Goal: Communication & Community: Answer question/provide support

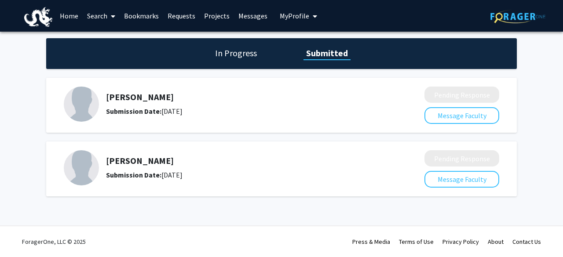
click at [149, 24] on link "Bookmarks" at bounding box center [142, 15] width 44 height 31
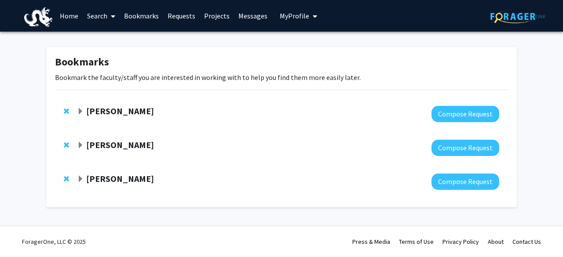
click at [84, 176] on div "[PERSON_NAME]" at bounding box center [172, 179] width 190 height 11
click at [87, 180] on strong "[PERSON_NAME]" at bounding box center [120, 178] width 68 height 11
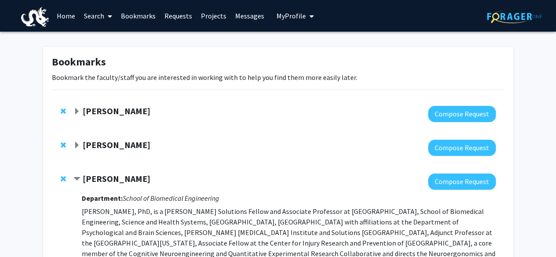
scroll to position [0, 0]
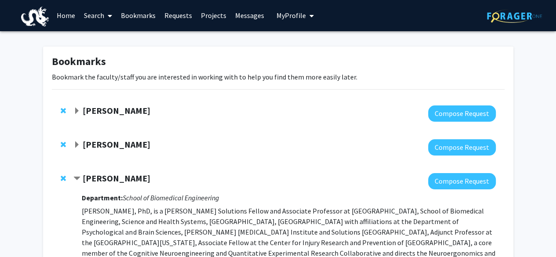
click at [154, 15] on link "Bookmarks" at bounding box center [139, 15] width 44 height 31
click at [185, 14] on link "Requests" at bounding box center [178, 15] width 37 height 31
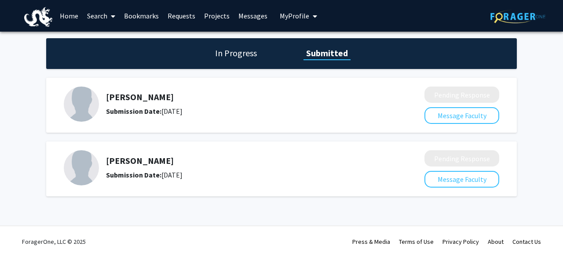
click at [147, 12] on link "Bookmarks" at bounding box center [142, 15] width 44 height 31
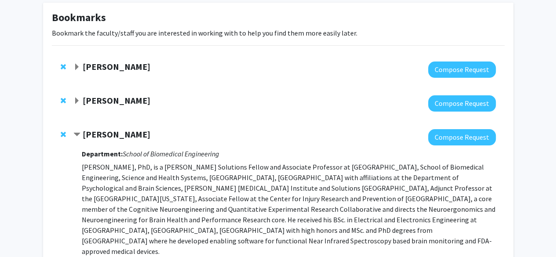
scroll to position [45, 0]
click at [92, 73] on div at bounding box center [284, 69] width 422 height 16
click at [94, 70] on strong "[PERSON_NAME]" at bounding box center [117, 66] width 68 height 11
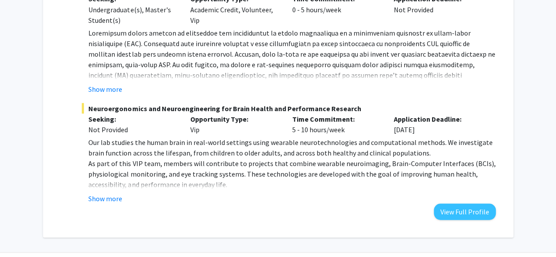
scroll to position [833, 0]
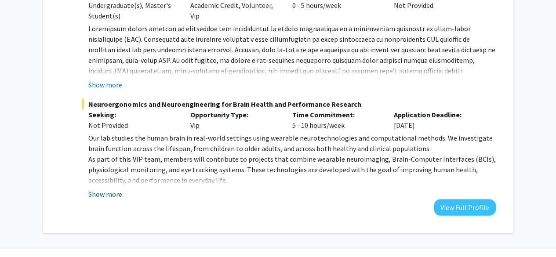
click at [116, 189] on button "Show more" at bounding box center [105, 194] width 34 height 11
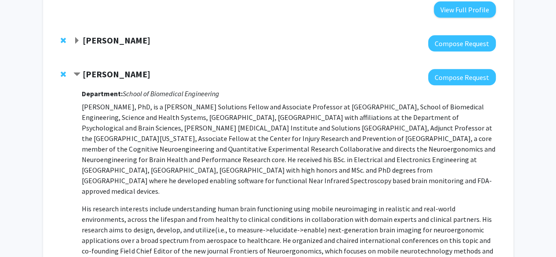
scroll to position [512, 0]
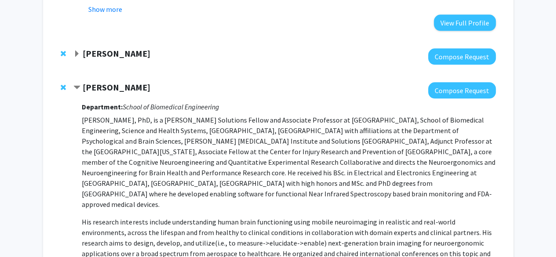
click at [98, 86] on strong "Hasan Ayaz" at bounding box center [117, 87] width 68 height 11
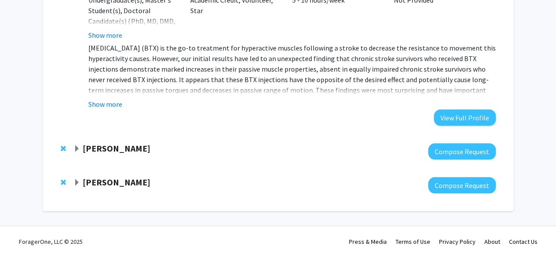
scroll to position [417, 0]
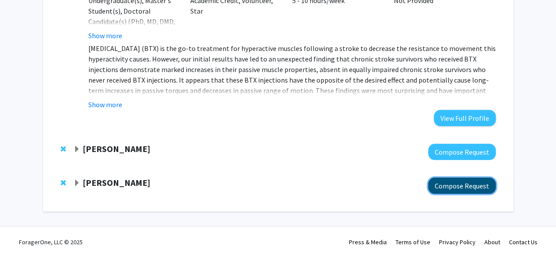
click at [465, 187] on button "Compose Request" at bounding box center [462, 186] width 68 height 16
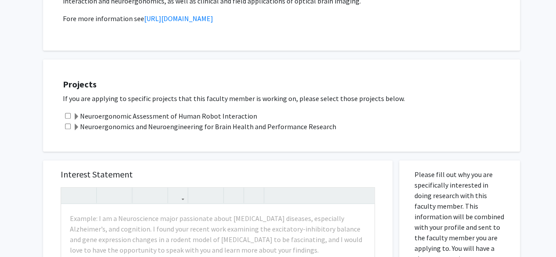
scroll to position [239, 0]
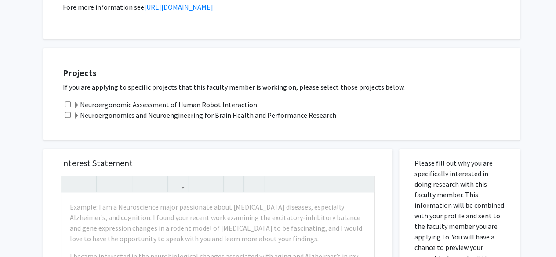
click at [186, 102] on label "Neuroergonomic Assessment of Human Robot Interaction" at bounding box center [165, 104] width 184 height 11
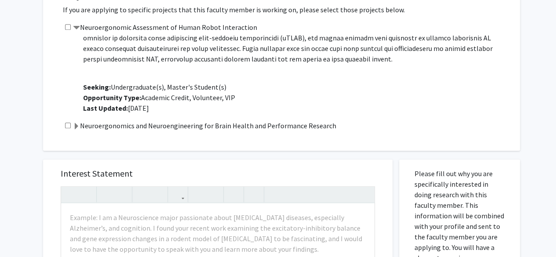
scroll to position [317, 0]
click at [178, 124] on label "Neuroergonomics and Neuroengineering for Brain Health and Performance Research" at bounding box center [205, 125] width 264 height 11
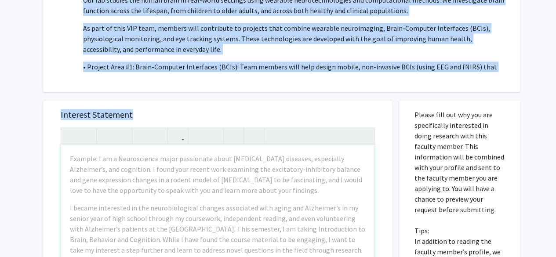
scroll to position [523, 0]
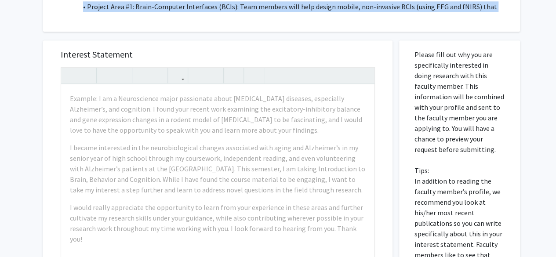
drag, startPoint x: 63, startPoint y: 39, endPoint x: 211, endPoint y: 29, distance: 148.2
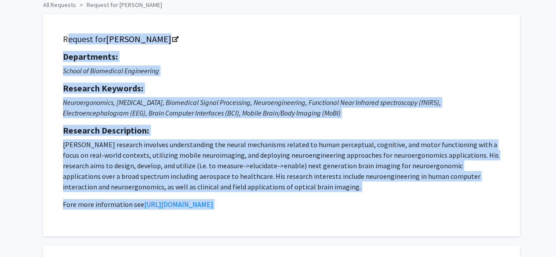
scroll to position [41, 0]
click at [177, 123] on div "Departments: School of Biomedical Engineering Research Keywords: Neuroergonomic…" at bounding box center [282, 131] width 438 height 158
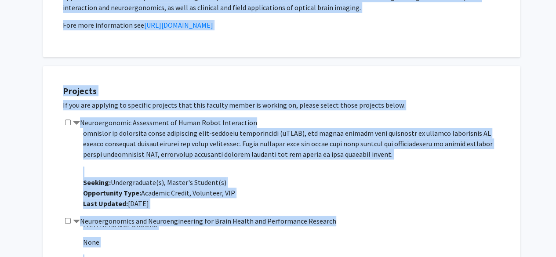
scroll to position [304, 0]
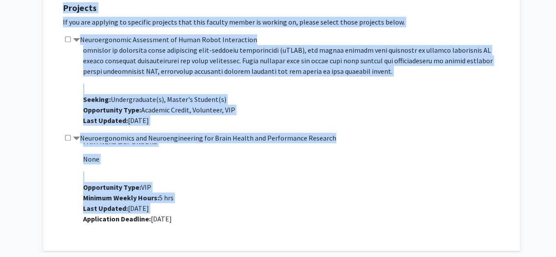
drag, startPoint x: 63, startPoint y: 39, endPoint x: 204, endPoint y: 230, distance: 237.2
click at [204, 230] on div "All Requests Request for Hasan Ayaz Request for Hasan Ayaz Departments: School …" at bounding box center [279, 198] width 484 height 929
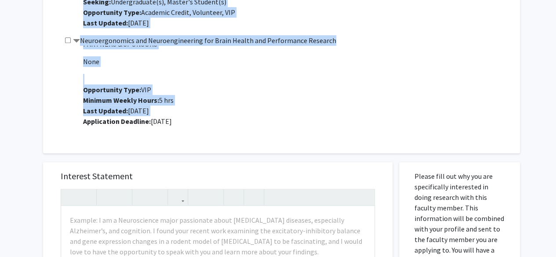
scroll to position [327, 0]
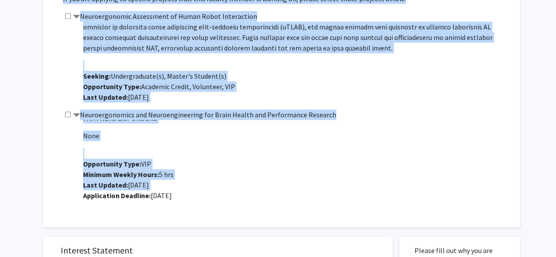
copy div "Request for Hasan Ayaz Departments: School of Biomedical Engineering Research K…"
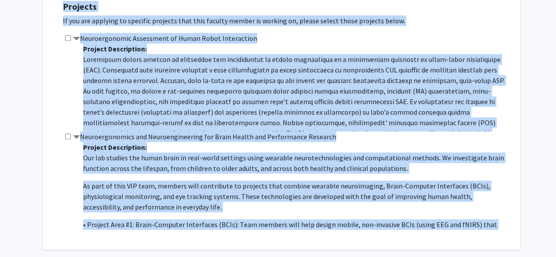
scroll to position [264, 0]
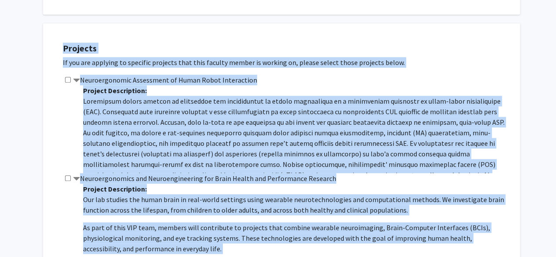
copy div "Request for Hasan Ayaz Departments: School of Biomedical Engineering Research K…"
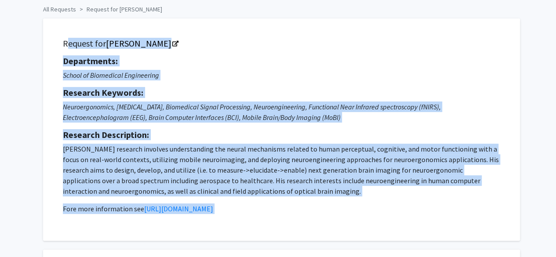
scroll to position [0, 0]
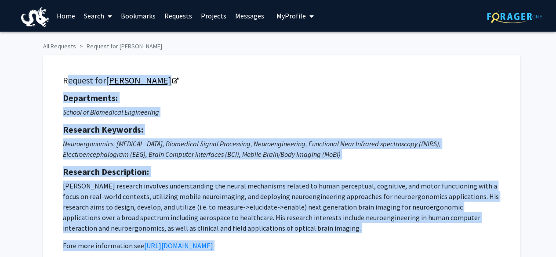
click at [118, 78] on link "Hasan Ayaz" at bounding box center [142, 80] width 72 height 11
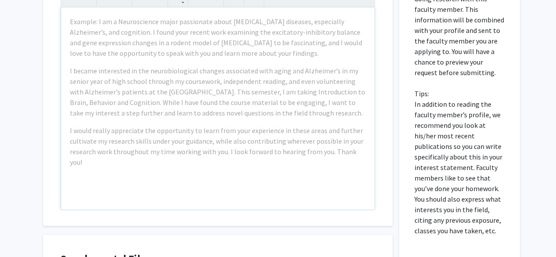
scroll to position [601, 0]
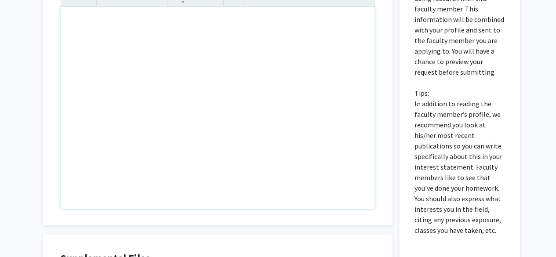
click at [93, 36] on div "Note to users with screen readers: Please press Alt+0 or Option+0 to deactivate…" at bounding box center [218, 108] width 314 height 202
drag, startPoint x: 93, startPoint y: 36, endPoint x: 70, endPoint y: 135, distance: 102.0
click at [70, 135] on div "Note to users with screen readers: Please press Alt+0 or Option+0 to deactivate…" at bounding box center [218, 108] width 314 height 202
drag, startPoint x: 91, startPoint y: 68, endPoint x: 78, endPoint y: 149, distance: 81.9
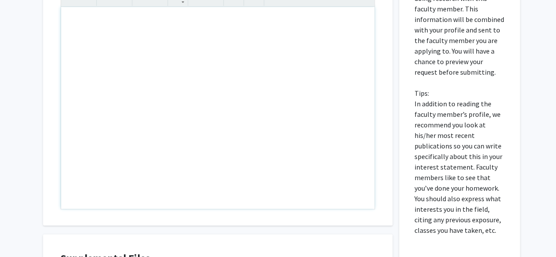
click at [78, 149] on div "Note to users with screen readers: Please press Alt+0 or Option+0 to deactivate…" at bounding box center [218, 108] width 314 height 202
paste div "Note to users with screen readers: Please press Alt+0 or Option+0 to deactivate…"
type textarea "<p>Dear Dr. Ayaz,</p><br><p>I am very interested in your research at the Neuroe…"
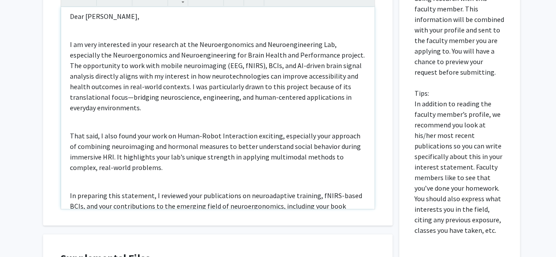
scroll to position [0, 0]
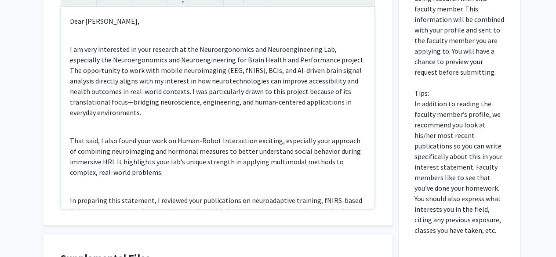
click at [105, 37] on div "Dear Dr. Ayaz, I am very interested in your research at the Neuroergonomics and…" at bounding box center [218, 108] width 314 height 202
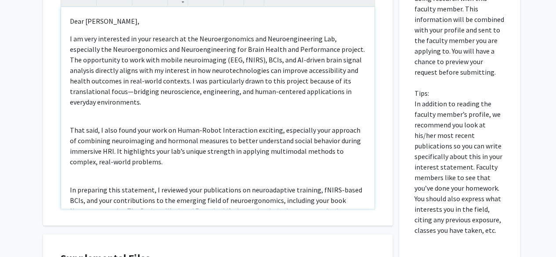
click at [87, 111] on div "Dear Dr. Ayaz, I am very interested in your research at the Neuroergonomics and…" at bounding box center [218, 108] width 314 height 202
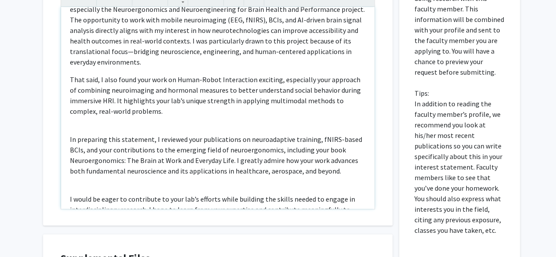
scroll to position [40, 0]
click at [86, 129] on div "Dear Dr. Ayaz, I am very interested in your research at the Neuroergonomics and…" at bounding box center [218, 108] width 314 height 202
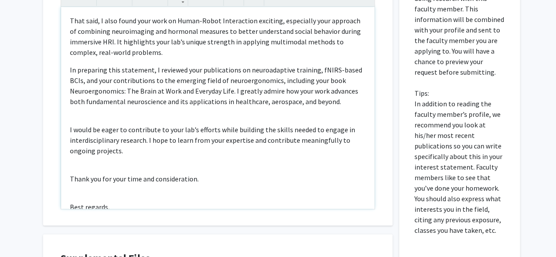
scroll to position [99, 0]
click at [88, 115] on div "Dear Dr. Ayaz, I am very interested in your research at the Neuroergonomics and…" at bounding box center [218, 108] width 314 height 202
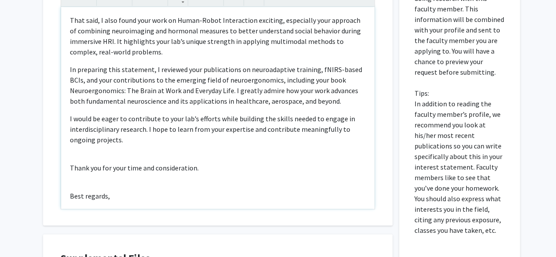
click at [90, 160] on div "Dear Dr. Ayaz, I am very interested in your research at the Neuroergonomics and…" at bounding box center [218, 108] width 314 height 202
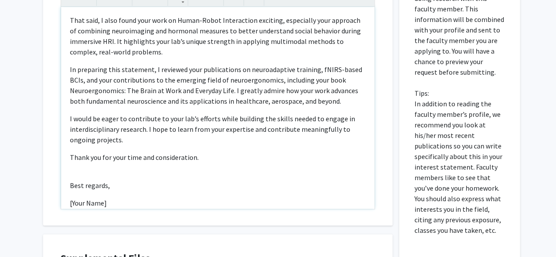
click at [73, 175] on div "Dear Dr. Ayaz, I am very interested in your research at the Neuroergonomics and…" at bounding box center [218, 108] width 314 height 202
click at [81, 190] on p "[Your Name]" at bounding box center [218, 192] width 296 height 11
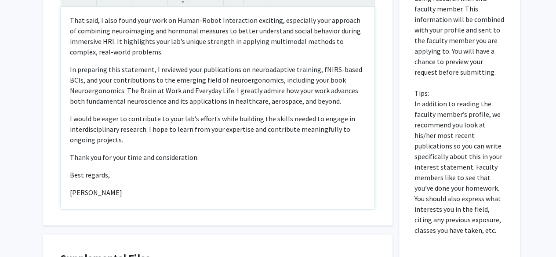
click at [81, 190] on p "Bryan" at bounding box center [218, 192] width 296 height 11
click at [162, 195] on p "Bryanban" at bounding box center [218, 192] width 296 height 11
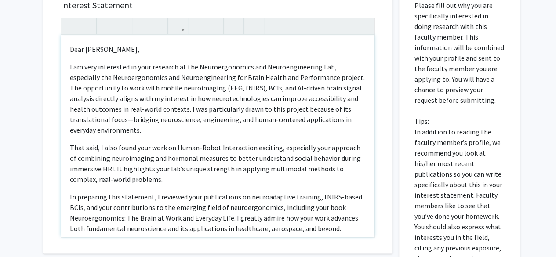
scroll to position [552, 0]
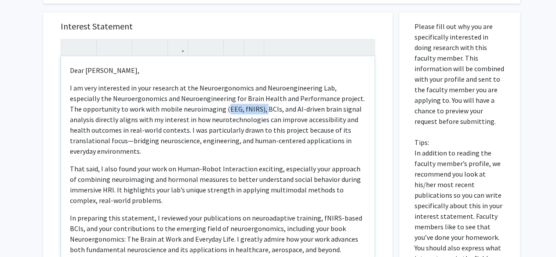
drag, startPoint x: 223, startPoint y: 109, endPoint x: 260, endPoint y: 112, distance: 36.2
click at [260, 112] on p "I am very interested in your research at the Neuroergonomics and Neuroengineeri…" at bounding box center [218, 120] width 296 height 74
click at [216, 120] on p "I am very interested in your research at the Neuroergonomics and Neuroengineeri…" at bounding box center [218, 120] width 296 height 74
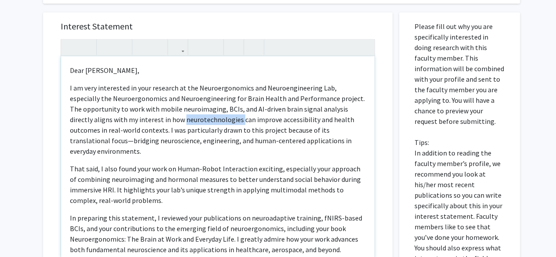
click at [216, 120] on p "I am very interested in your research at the Neuroergonomics and Neuroengineeri…" at bounding box center [218, 120] width 296 height 74
drag, startPoint x: 216, startPoint y: 120, endPoint x: 191, endPoint y: 110, distance: 26.9
click at [191, 110] on p "I am very interested in your research at the Neuroergonomics and Neuroengineeri…" at bounding box center [218, 120] width 296 height 74
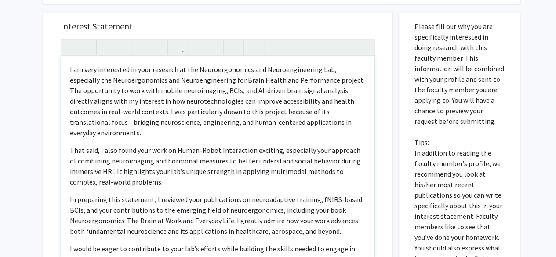
scroll to position [19, 0]
click at [200, 115] on p "I am very interested in your research at the Neuroergonomics and Neuroengineeri…" at bounding box center [218, 101] width 296 height 74
click at [92, 121] on p "I am very interested in your research at the Neuroergonomics and Neuroengineeri…" at bounding box center [218, 101] width 296 height 74
click at [121, 122] on p "I am very interested in your research at the Neuroergonomics and Neuroengineeri…" at bounding box center [218, 101] width 296 height 74
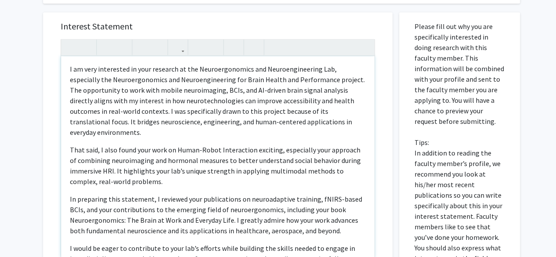
click at [124, 137] on p "I am very interested in your research at the Neuroergonomics and Neuroengineeri…" at bounding box center [218, 101] width 296 height 74
type textarea "<p>Dear Dr. Ayaz,</p><p>I am very interested in your research at the Neuroergon…"
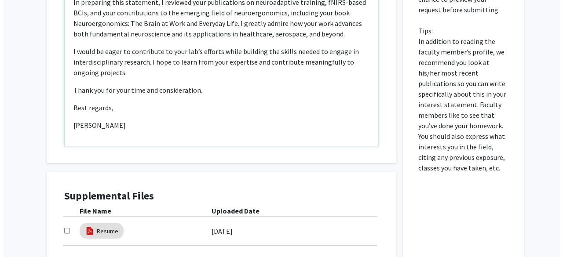
scroll to position [756, 0]
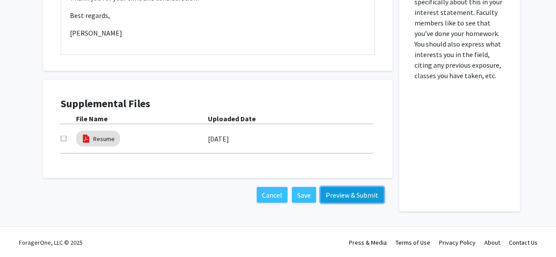
click at [362, 194] on button "Preview & Submit" at bounding box center [352, 195] width 63 height 16
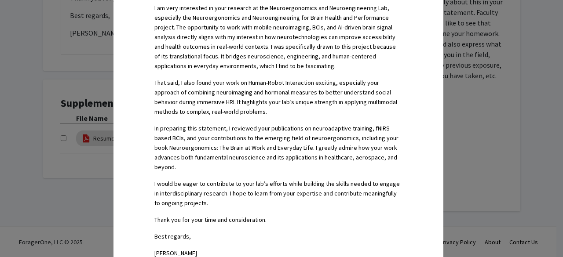
scroll to position [413, 0]
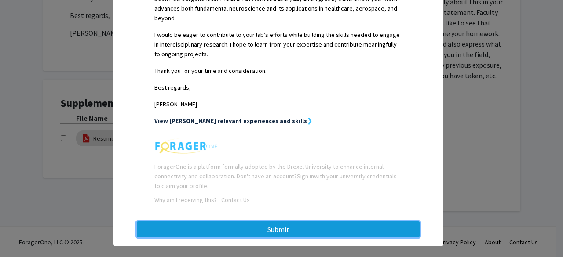
click at [235, 222] on button "Submit" at bounding box center [278, 230] width 283 height 16
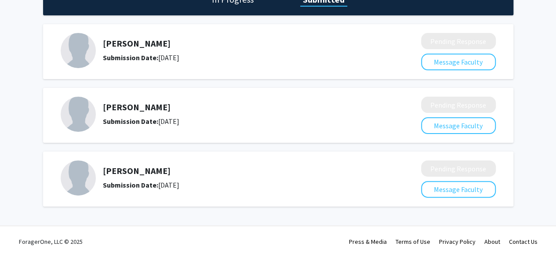
scroll to position [9, 0]
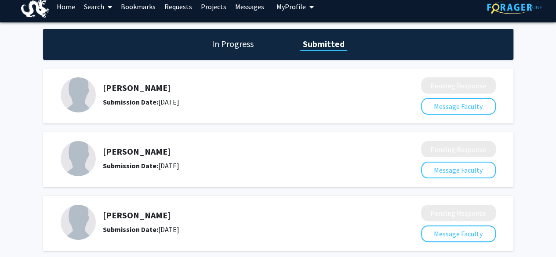
click at [230, 51] on div "In Progress Submitted" at bounding box center [278, 44] width 471 height 31
click at [231, 46] on h1 "In Progress" at bounding box center [232, 44] width 47 height 12
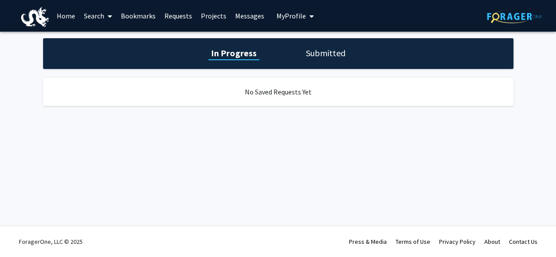
scroll to position [0, 0]
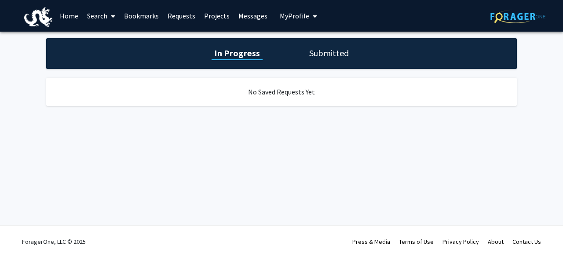
click at [318, 52] on h1 "Submitted" at bounding box center [329, 53] width 45 height 12
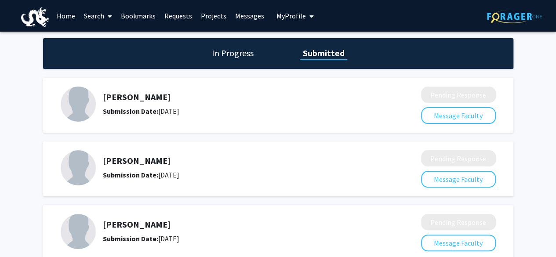
click at [91, 13] on link "Search" at bounding box center [98, 15] width 37 height 31
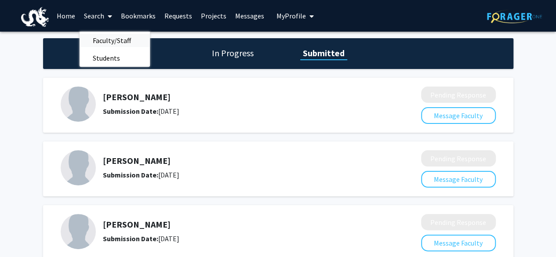
click at [108, 41] on span "Faculty/Staff" at bounding box center [112, 41] width 65 height 18
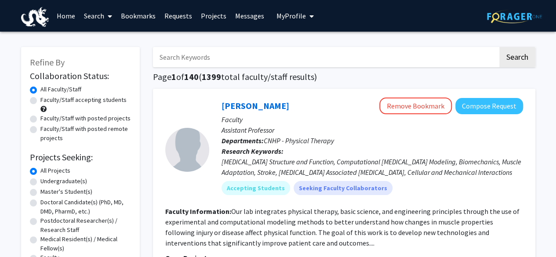
click at [213, 66] on input "Search Keywords" at bounding box center [325, 57] width 345 height 20
type input "vip"
click at [500, 47] on button "Search" at bounding box center [518, 57] width 36 height 20
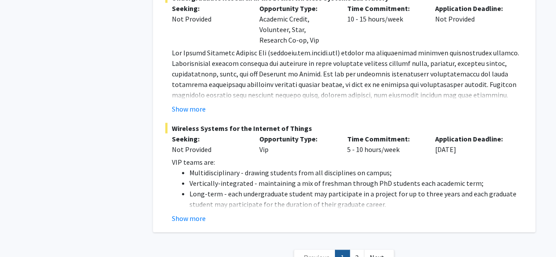
scroll to position [2514, 0]
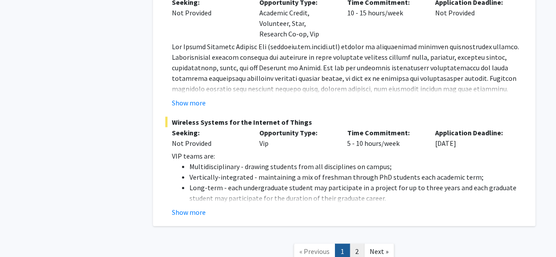
click at [360, 244] on link "2" at bounding box center [357, 251] width 15 height 15
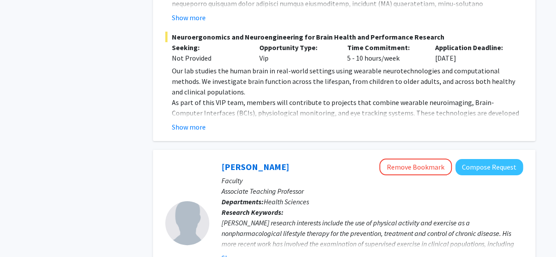
scroll to position [1654, 0]
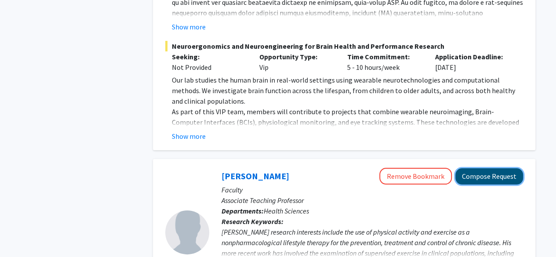
click at [475, 168] on button "Compose Request" at bounding box center [490, 176] width 68 height 16
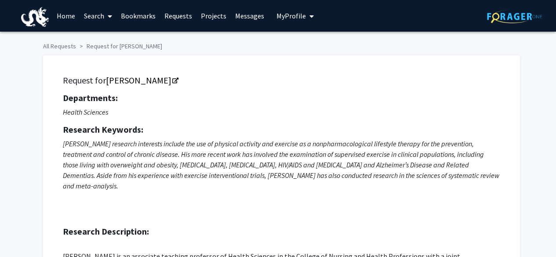
click at [176, 15] on link "Requests" at bounding box center [178, 15] width 37 height 31
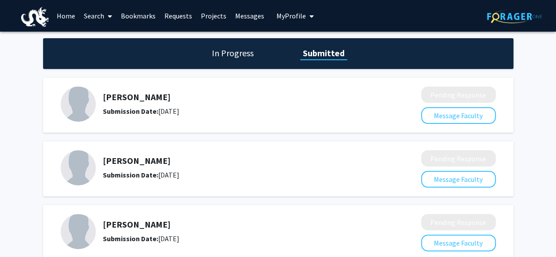
click at [76, 16] on link "Home" at bounding box center [65, 15] width 27 height 31
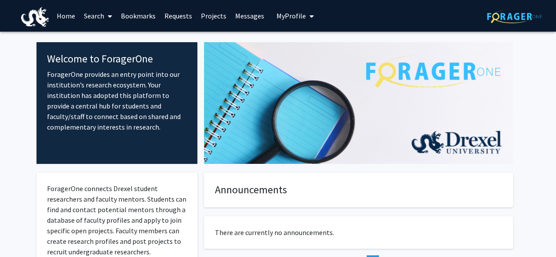
click at [99, 16] on link "Search" at bounding box center [98, 15] width 37 height 31
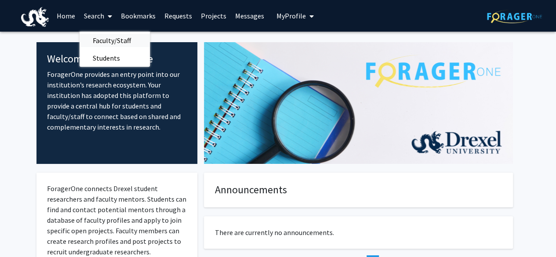
click at [106, 35] on span "Faculty/Staff" at bounding box center [112, 41] width 65 height 18
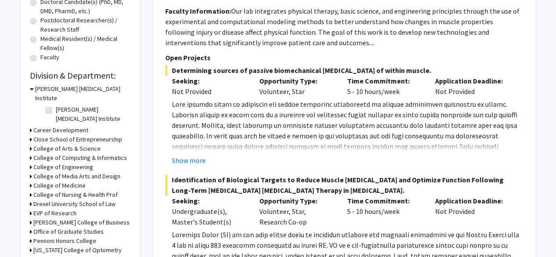
scroll to position [201, 0]
click at [50, 144] on h3 "College of Arts & Science" at bounding box center [66, 148] width 67 height 9
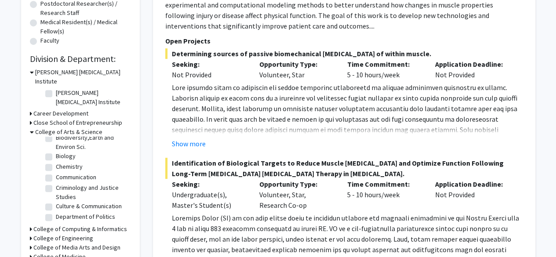
scroll to position [17, 0]
click at [56, 151] on label "Biology" at bounding box center [66, 155] width 20 height 9
click at [56, 151] on input "Biology" at bounding box center [59, 154] width 6 height 6
checkbox input "true"
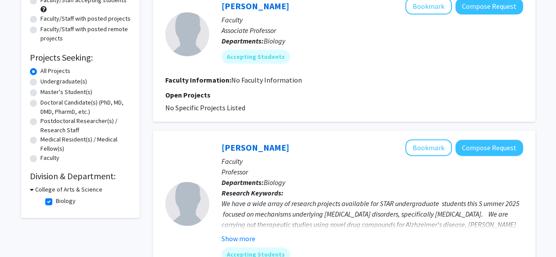
scroll to position [103, 0]
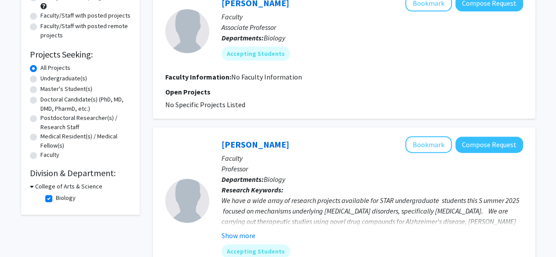
click at [61, 81] on label "Undergraduate(s)" at bounding box center [63, 78] width 47 height 9
click at [46, 80] on input "Undergraduate(s)" at bounding box center [43, 77] width 6 height 6
radio input "true"
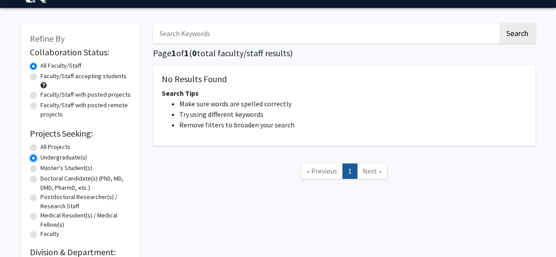
scroll to position [91, 0]
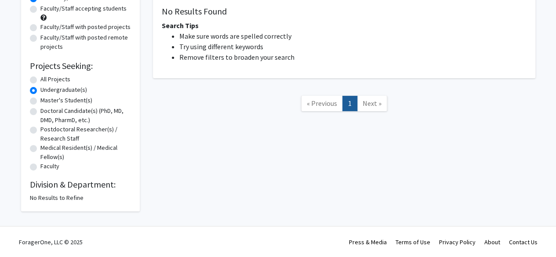
click at [47, 196] on div "No Results to Refine" at bounding box center [80, 198] width 101 height 9
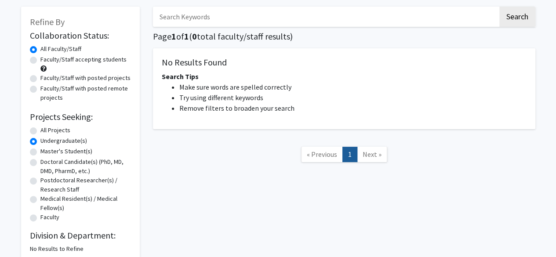
scroll to position [38, 0]
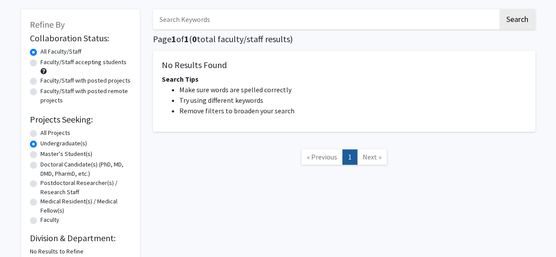
radio input "true"
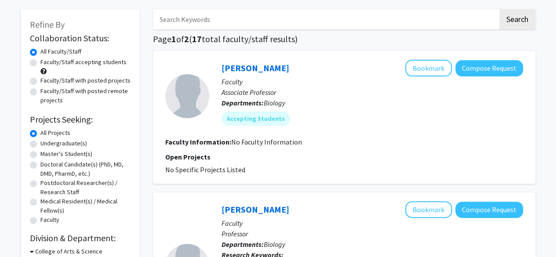
checkbox input "false"
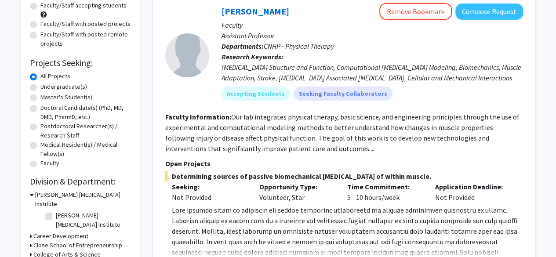
scroll to position [71, 0]
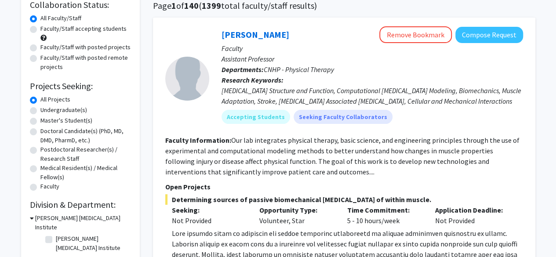
click at [40, 113] on label "Undergraduate(s)" at bounding box center [63, 110] width 47 height 9
click at [40, 111] on input "Undergraduate(s)" at bounding box center [43, 109] width 6 height 6
radio input "true"
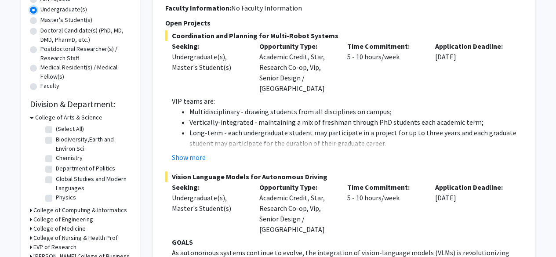
scroll to position [182, 0]
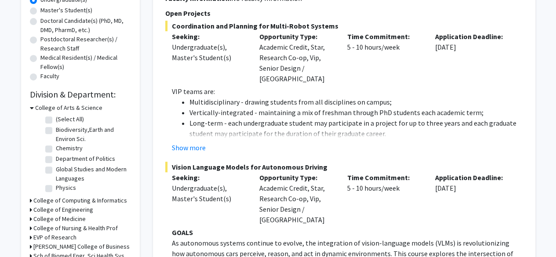
click at [56, 118] on label "(Select All)" at bounding box center [70, 119] width 28 height 9
click at [56, 118] on input "(Select All)" at bounding box center [59, 118] width 6 height 6
checkbox input "true"
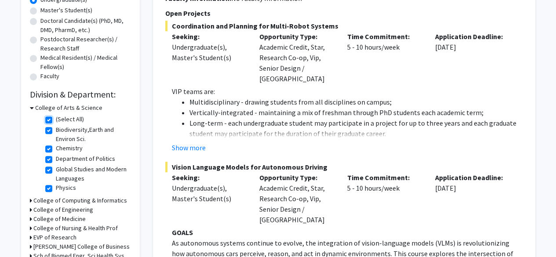
checkbox input "true"
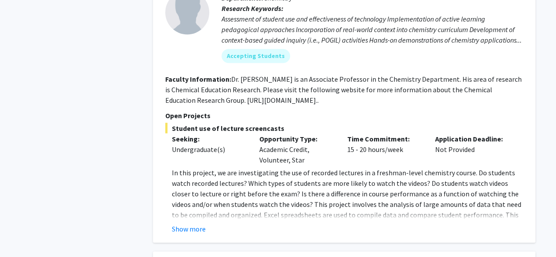
scroll to position [721, 0]
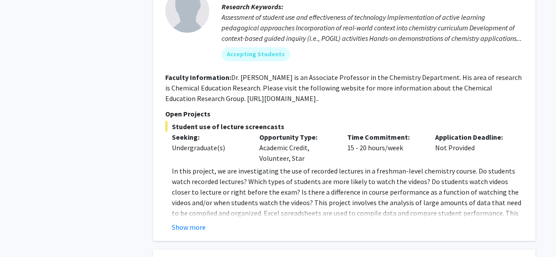
click at [194, 210] on fg-read-more "In this project, we are investigating the use of recorded lectures in a freshma…" at bounding box center [344, 198] width 358 height 67
click at [192, 222] on button "Show more" at bounding box center [189, 227] width 34 height 11
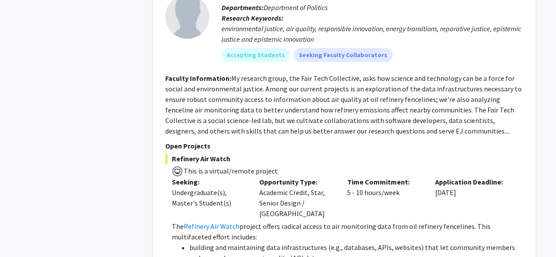
scroll to position [2306, 0]
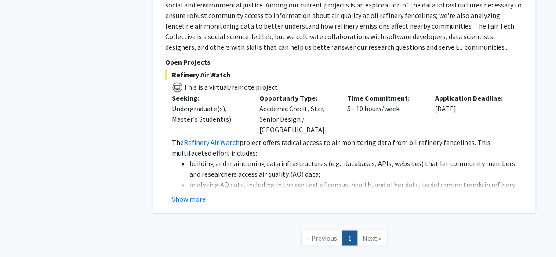
click at [380, 234] on span "Next »" at bounding box center [372, 238] width 19 height 9
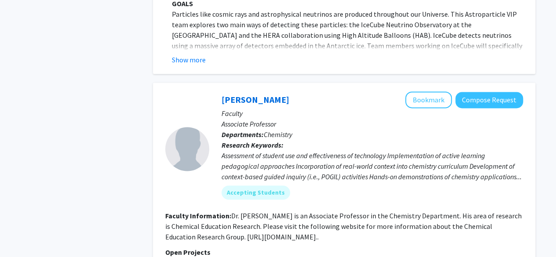
scroll to position [582, 0]
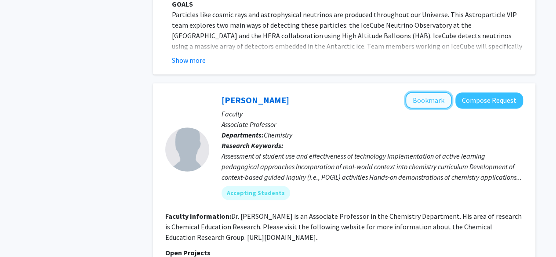
click at [436, 92] on button "Bookmark" at bounding box center [429, 100] width 47 height 17
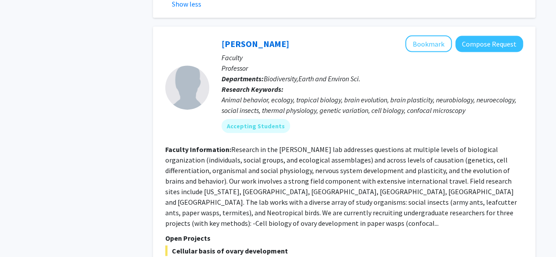
scroll to position [923, 0]
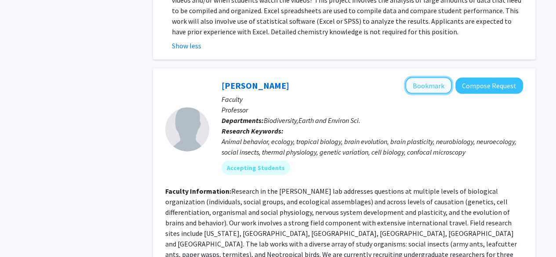
click at [428, 80] on button "Bookmark" at bounding box center [429, 85] width 47 height 17
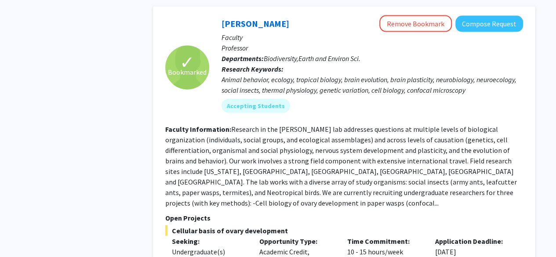
scroll to position [987, 0]
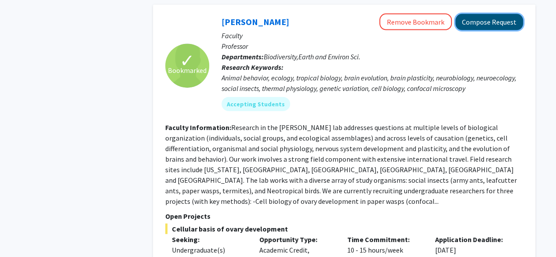
click at [485, 14] on button "Compose Request" at bounding box center [490, 22] width 68 height 16
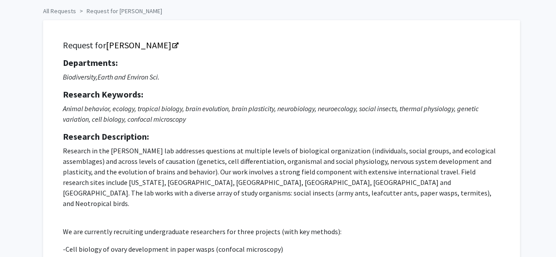
scroll to position [34, 0]
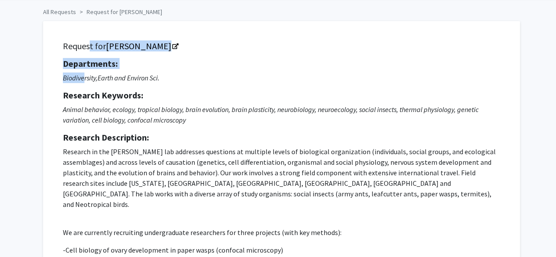
drag, startPoint x: 86, startPoint y: 47, endPoint x: 81, endPoint y: 78, distance: 31.2
click at [81, 78] on div "Request for Sean O'Donnell Departments: Biodiversity,Earth and Environ Sci. Res…" at bounding box center [281, 169] width 455 height 274
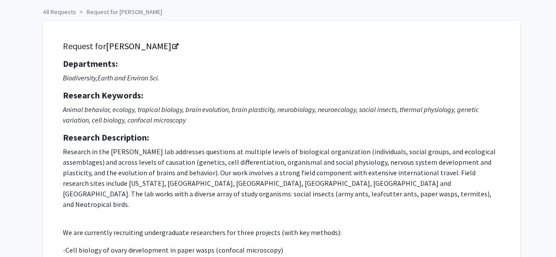
click at [95, 109] on icon "Animal behavior, ecology, tropical biology, brain evolution, brain plasticity, …" at bounding box center [271, 114] width 416 height 19
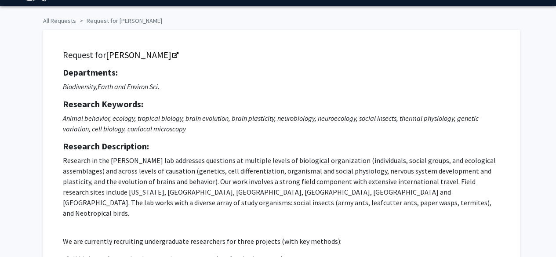
scroll to position [25, 0]
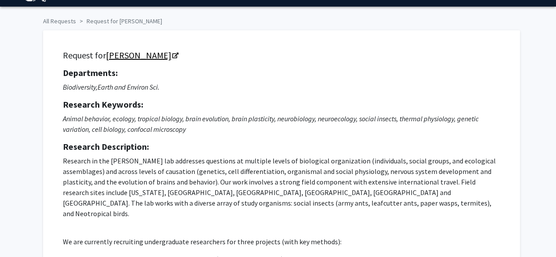
click at [144, 59] on link "Sean O'Donnell" at bounding box center [142, 55] width 72 height 11
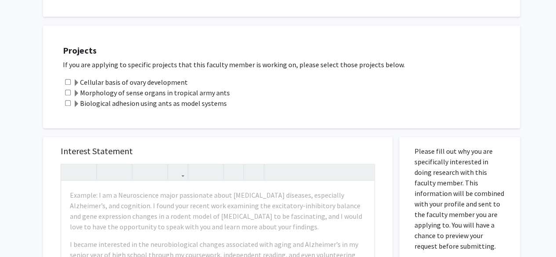
scroll to position [336, 0]
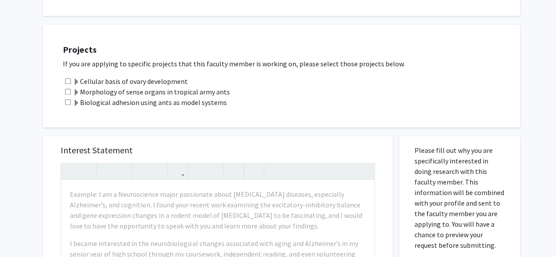
click at [85, 87] on label "Morphology of sense organs in tropical army ants" at bounding box center [151, 92] width 157 height 11
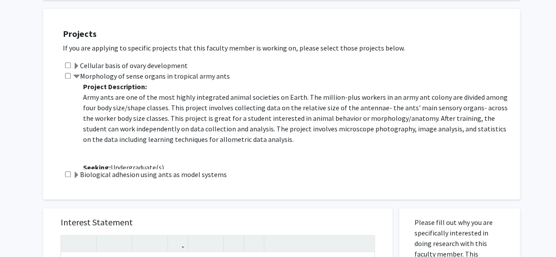
scroll to position [0, 0]
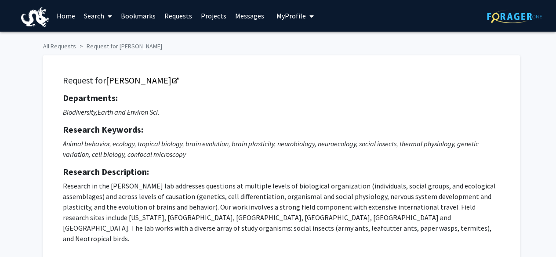
click at [134, 12] on link "Bookmarks" at bounding box center [139, 15] width 44 height 31
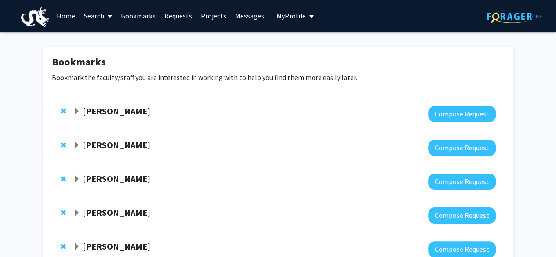
scroll to position [64, 0]
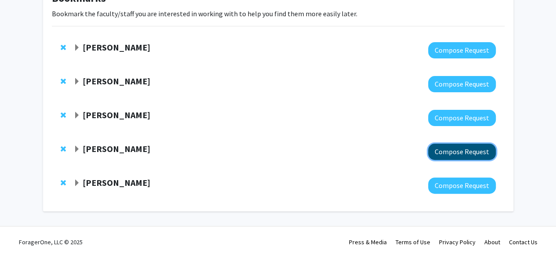
click at [454, 149] on button "Compose Request" at bounding box center [462, 152] width 68 height 16
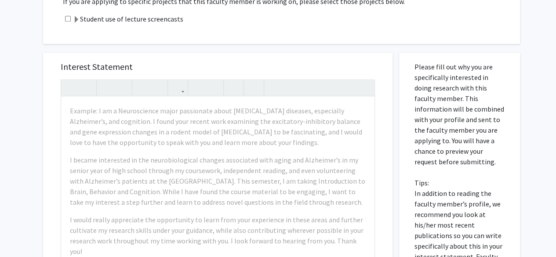
scroll to position [266, 0]
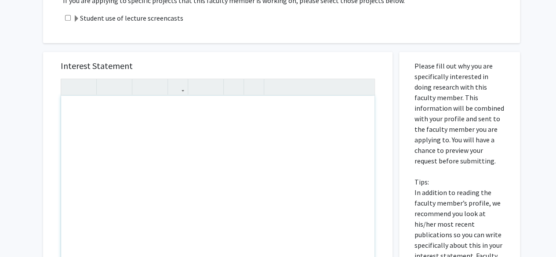
paste div "Note to users with screen readers: Please press Alt+0 or Option+0 to deactivate…"
type textarea "<p>Dear Dr. King,</p><br><p>I am very interested in your project on student use…"
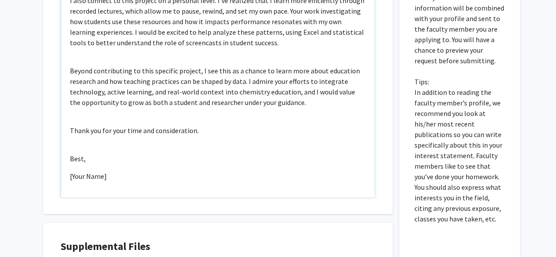
scroll to position [358, 0]
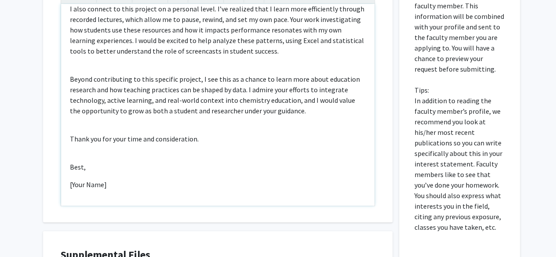
click at [100, 182] on p "[Your Name]" at bounding box center [218, 184] width 296 height 11
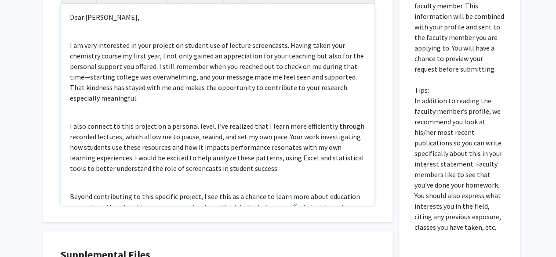
scroll to position [0, 0]
click at [91, 78] on p "I am very interested in your project on student use of lecture screencasts. Hav…" at bounding box center [218, 71] width 296 height 63
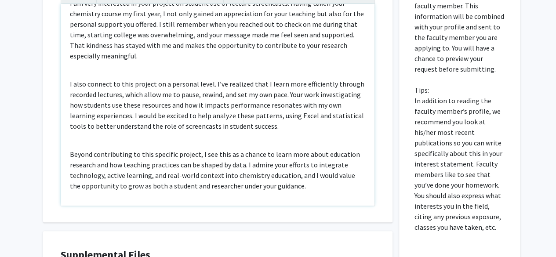
scroll to position [44, 0]
click at [91, 36] on p "I am very interested in your project on student use of lecture screencasts. Hav…" at bounding box center [218, 28] width 296 height 63
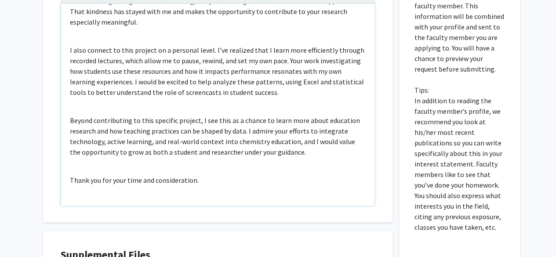
scroll to position [70, 0]
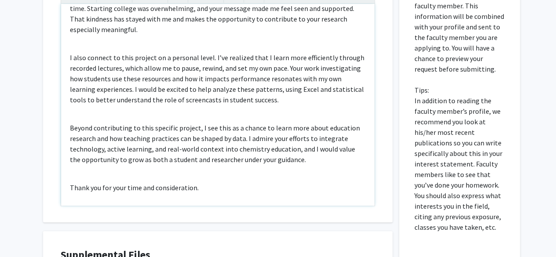
click at [79, 48] on div "Dear Dr. King, I am very interested in your project on student use of lecture s…" at bounding box center [218, 105] width 314 height 202
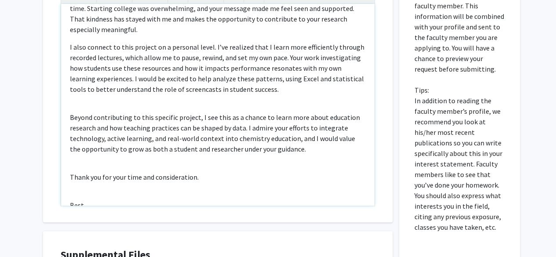
click at [81, 100] on div "Dear Dr. King, I am very interested in your project on student use of lecture s…" at bounding box center [218, 105] width 314 height 202
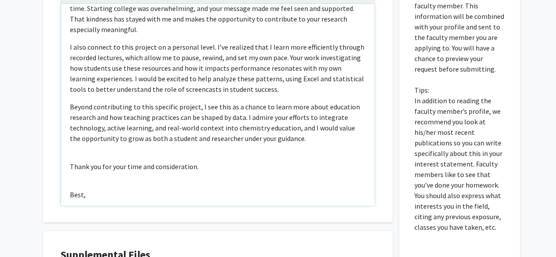
click at [88, 151] on div "Dear Dr. King, I am very interested in your project on student use of lecture s…" at bounding box center [218, 105] width 314 height 202
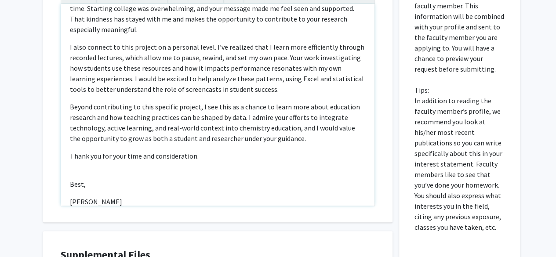
click at [73, 172] on div "Dear Dr. King, I am very interested in your project on student use of lecture s…" at bounding box center [218, 105] width 314 height 202
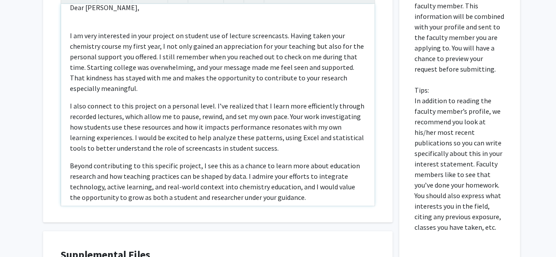
scroll to position [0, 0]
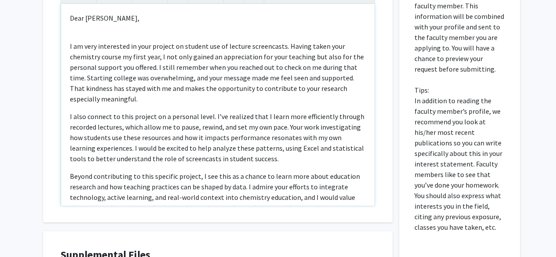
click at [73, 37] on div "Dear Dr. King, I am very interested in your project on student use of lecture s…" at bounding box center [218, 105] width 314 height 202
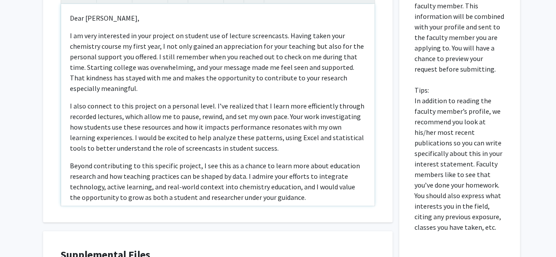
scroll to position [45, 0]
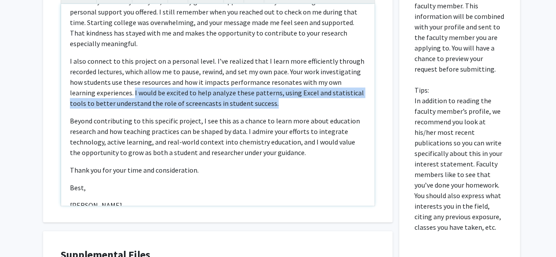
drag, startPoint x: 108, startPoint y: 89, endPoint x: 275, endPoint y: 106, distance: 168.0
click at [275, 106] on p "I also connect to this project on a personal level. I’ve realized that I learn …" at bounding box center [218, 82] width 296 height 53
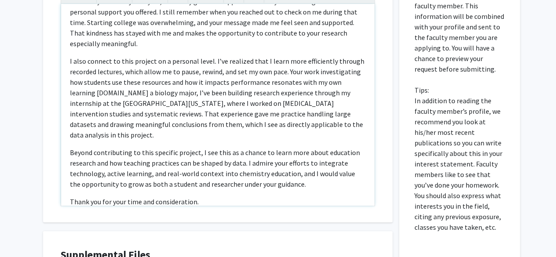
click at [107, 94] on p "I also connect to this project on a personal level. I’ve realized that I learn …" at bounding box center [218, 98] width 296 height 84
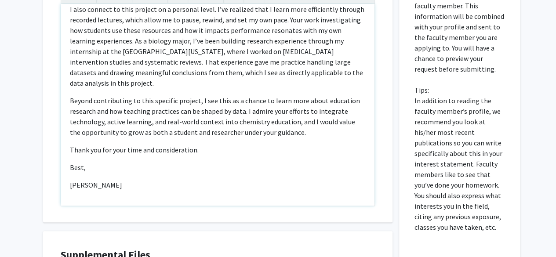
scroll to position [97, 0]
click at [195, 103] on p "Beyond contributing to this specific project, I see this as a chance to learn m…" at bounding box center [218, 116] width 296 height 42
click at [200, 103] on p "Beyond contributing to this specific project, I see this as a chance to learn m…" at bounding box center [218, 116] width 296 height 42
type textarea "<p>Dear Dr. King,</p><p>I am very interested in your project on student use of …"
click at [172, 112] on p "Beyond contributing to this specific project, I see this as a chance to learn m…" at bounding box center [218, 116] width 296 height 42
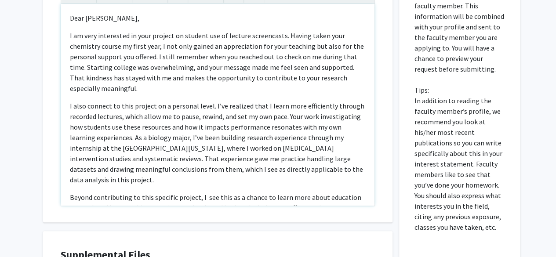
scroll to position [0, 0]
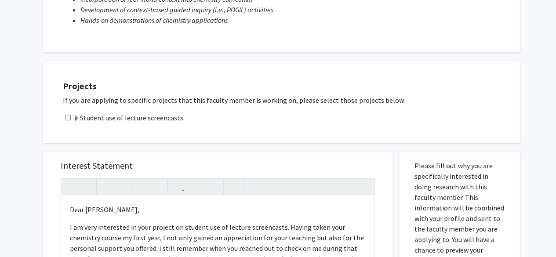
click at [77, 118] on span at bounding box center [76, 118] width 7 height 7
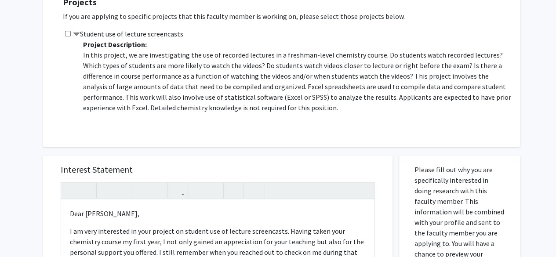
scroll to position [249, 0]
click at [66, 30] on div "Student use of lecture screencasts Project Description: In this project, we are…" at bounding box center [287, 78] width 449 height 99
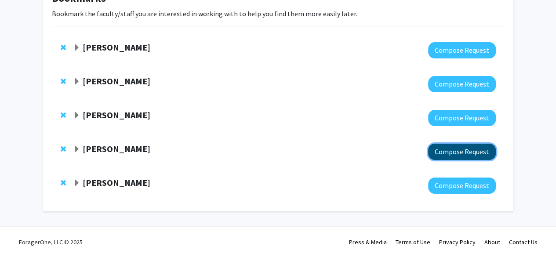
click at [456, 153] on button "Compose Request" at bounding box center [462, 152] width 68 height 16
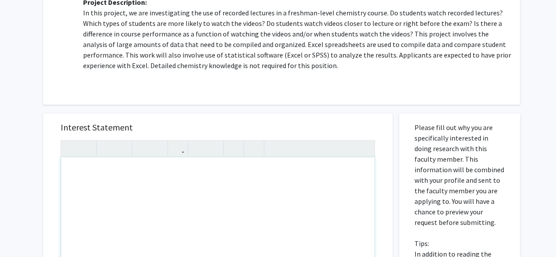
scroll to position [171, 0]
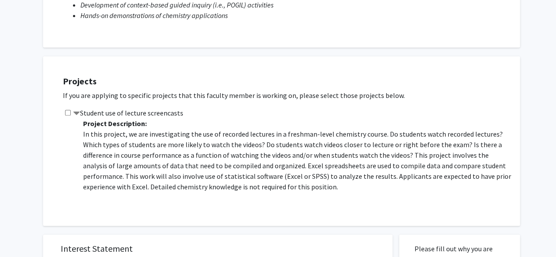
click at [66, 117] on div "Student use of lecture screencasts Project Description: In this project, we are…" at bounding box center [287, 157] width 449 height 99
click at [70, 109] on div "Student use of lecture screencasts Project Description: In this project, we are…" at bounding box center [287, 157] width 449 height 99
click at [67, 112] on input "checkbox" at bounding box center [68, 113] width 6 height 6
checkbox input "true"
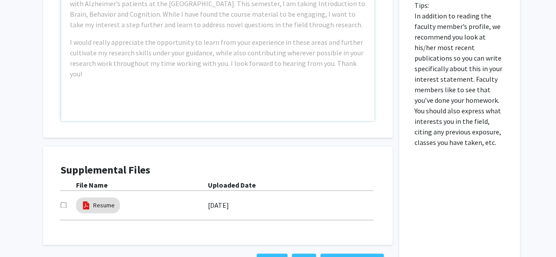
scroll to position [528, 0]
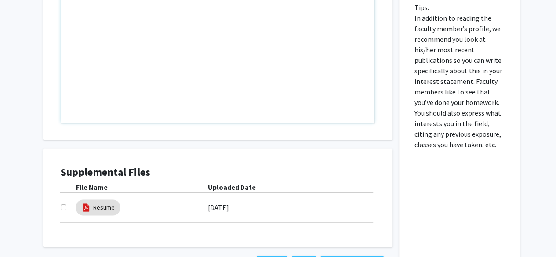
paste div "Note to users with screen readers: Please press Alt+0 or Option+0 to deactivate…"
type textarea "<p>Dear Dr. King,</p><br><p>I am very interested in your project on student use…"
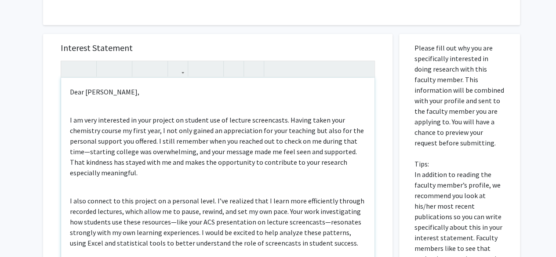
scroll to position [372, 0]
click at [87, 114] on p "I am very interested in your project on student use of lecture screencasts. Hav…" at bounding box center [218, 145] width 296 height 63
click at [85, 108] on div "Dear Dr. King, I am very interested in your project on student use of lecture s…" at bounding box center [218, 178] width 314 height 202
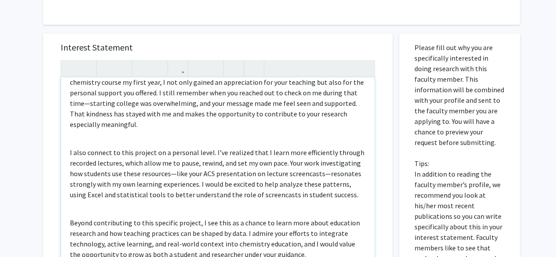
scroll to position [38, 0]
click at [86, 132] on div "Dear Dr. King, I am very interested in your project on student use of lecture s…" at bounding box center [218, 178] width 314 height 202
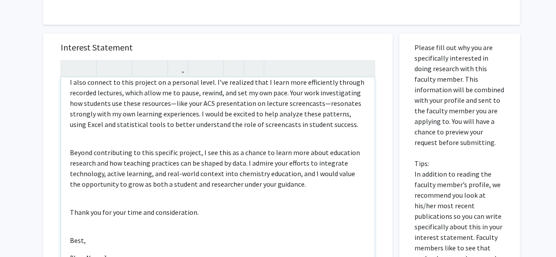
click at [86, 132] on div "Dear Dr. King, I am very interested in your project on student use of lecture s…" at bounding box center [218, 178] width 314 height 202
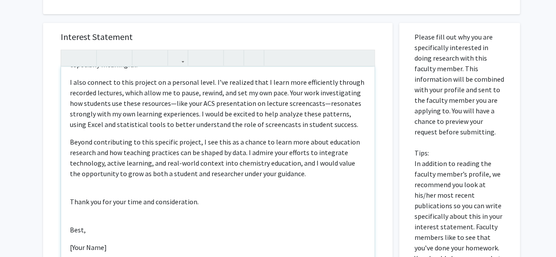
click at [79, 191] on div "Dear Dr. King, I am very interested in your project on student use of lecture s…" at bounding box center [218, 168] width 314 height 202
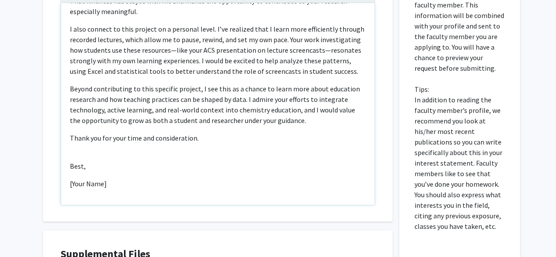
scroll to position [448, 0]
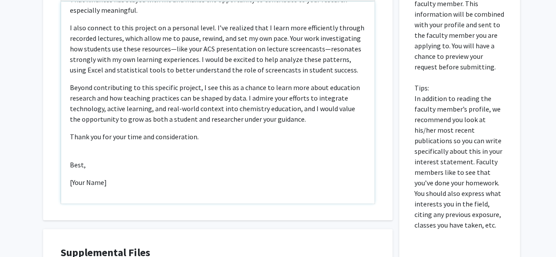
click at [81, 186] on p "[Your Name]" at bounding box center [218, 182] width 296 height 11
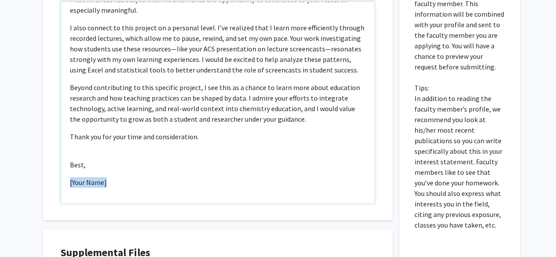
click at [81, 186] on p "[Your Name]" at bounding box center [218, 182] width 296 height 11
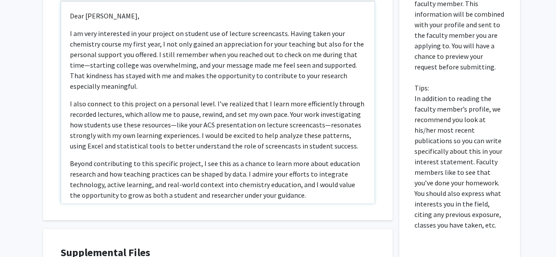
scroll to position [1, 0]
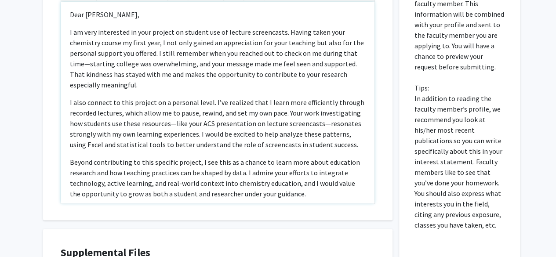
click at [91, 62] on p "I am very interested in your project on student use of lecture screencasts. Hav…" at bounding box center [218, 58] width 296 height 63
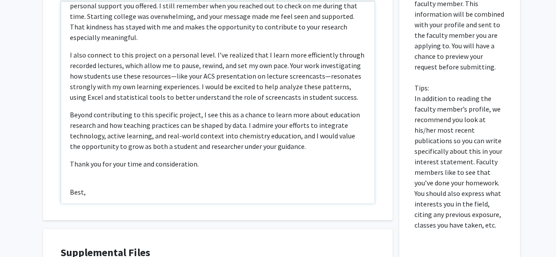
scroll to position [55, 0]
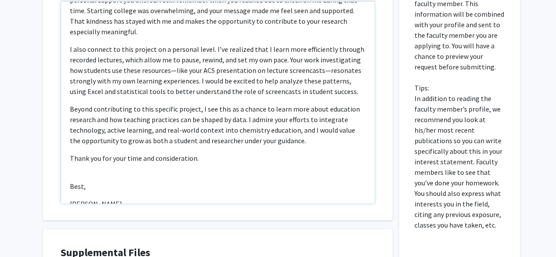
click at [175, 72] on p "I also connect to this project on a personal level. I’ve realized that I learn …" at bounding box center [218, 70] width 296 height 53
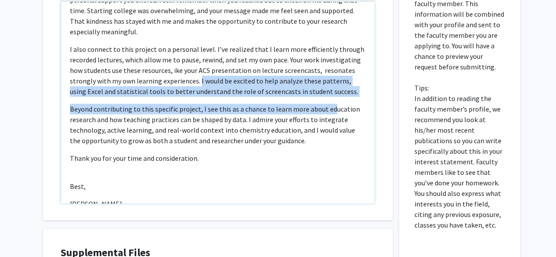
drag, startPoint x: 197, startPoint y: 82, endPoint x: 327, endPoint y: 97, distance: 131.1
click at [327, 97] on div "Dear Dr. King, I am very interested in your project on student use of lecture s…" at bounding box center [218, 103] width 314 height 202
click at [350, 93] on p "I also connect to this project on a personal level. I’ve realized that I learn …" at bounding box center [218, 70] width 296 height 53
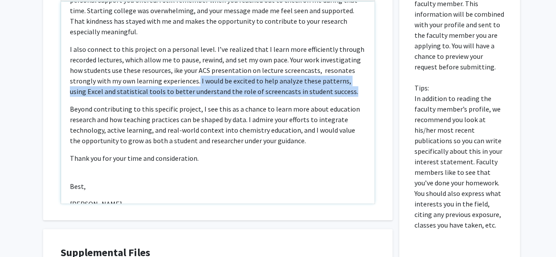
drag, startPoint x: 349, startPoint y: 93, endPoint x: 195, endPoint y: 80, distance: 154.1
click at [195, 80] on p "I also connect to this project on a personal level. I’ve realized that I learn …" at bounding box center [218, 70] width 296 height 53
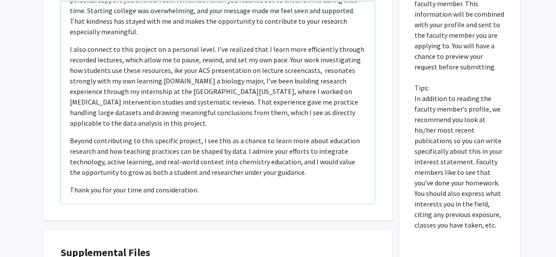
click at [194, 80] on p "I also connect to this project on a personal level. I’ve realized that I learn …" at bounding box center [218, 86] width 296 height 84
click at [202, 132] on div "Dear Dr. King, I am very interested in your project on student use of lecture s…" at bounding box center [218, 103] width 314 height 202
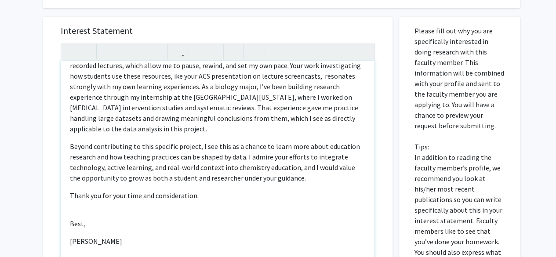
scroll to position [388, 0]
click at [171, 79] on p "I also connect to this project on a personal level. I’ve realized that I learn …" at bounding box center [218, 93] width 296 height 84
type textarea "<p>Dear Dr. King,</p><p>I am very interested in your project on student use of …"
click at [304, 201] on div "Dear Dr. King, I am very interested in your project on student use of lecture s…" at bounding box center [218, 163] width 314 height 202
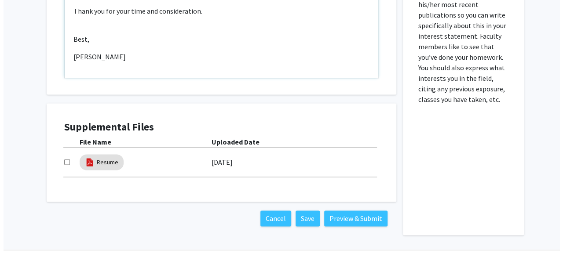
scroll to position [597, 0]
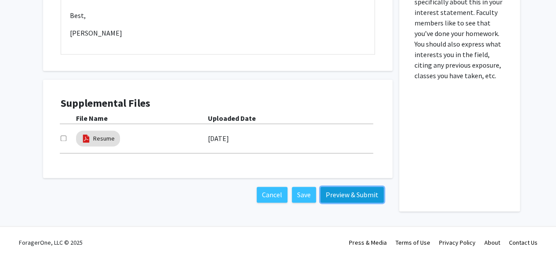
click at [335, 196] on button "Preview & Submit" at bounding box center [352, 195] width 63 height 16
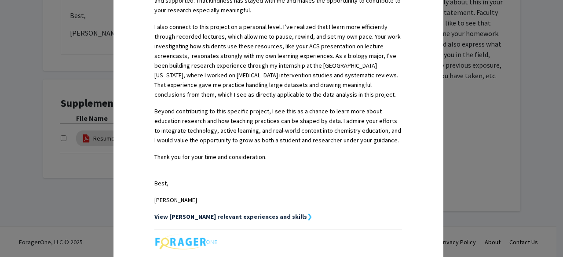
scroll to position [311, 0]
click at [470, 192] on div "Request Preview × Below is a copy of the request that you are submitting to Dan…" at bounding box center [281, 128] width 563 height 257
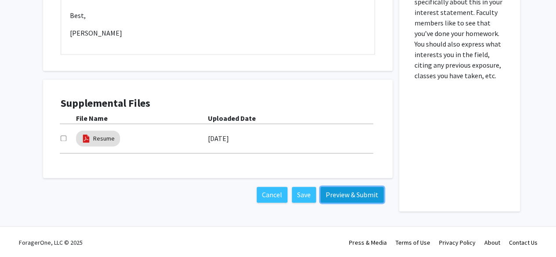
click at [340, 199] on button "Preview & Submit" at bounding box center [352, 195] width 63 height 16
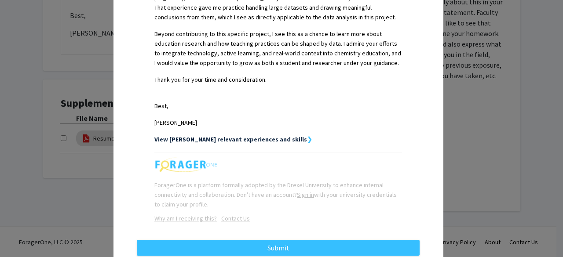
scroll to position [406, 0]
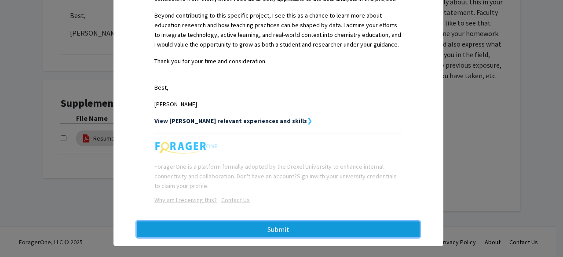
click at [330, 222] on button "Submit" at bounding box center [278, 230] width 283 height 16
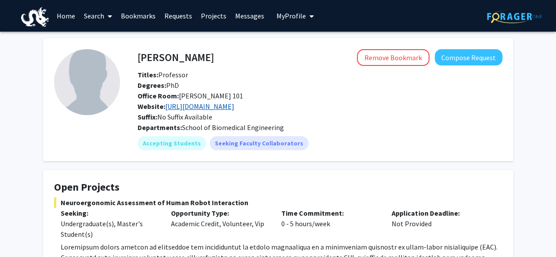
click at [210, 107] on link "https://drexel.edu/biomed/faculty/core/AyazHasan/" at bounding box center [199, 106] width 69 height 9
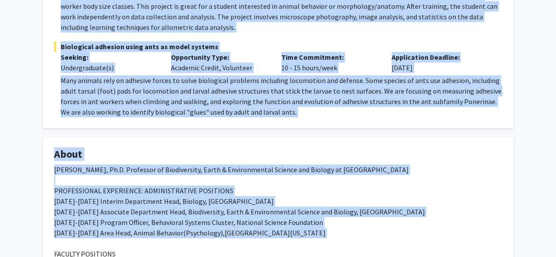
scroll to position [398, 0]
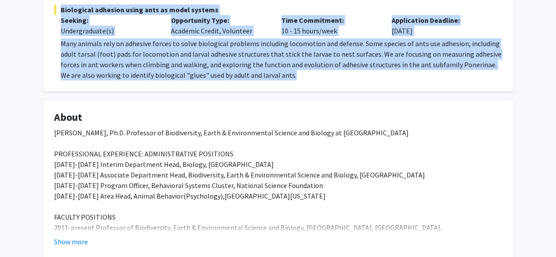
drag, startPoint x: 63, startPoint y: 66, endPoint x: 282, endPoint y: 76, distance: 219.7
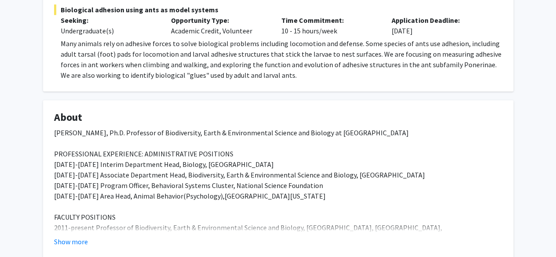
drag, startPoint x: 245, startPoint y: 76, endPoint x: 210, endPoint y: 95, distance: 39.8
click at [210, 95] on div "[PERSON_NAME] Remove Bookmark Compose Request Titles: Professor Degrees: Ph.D. …" at bounding box center [279, 149] width 484 height 1019
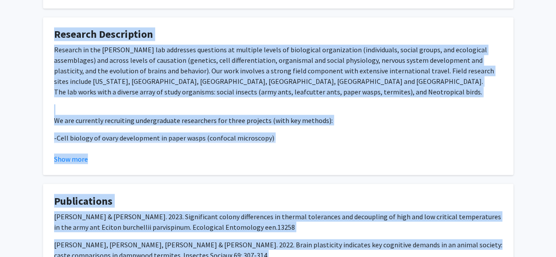
scroll to position [855, 0]
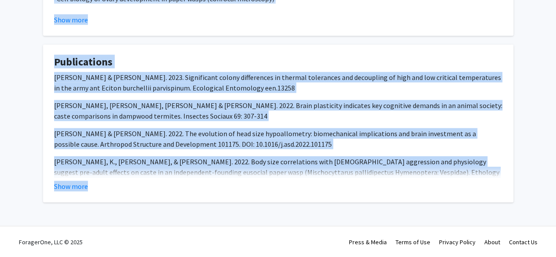
drag, startPoint x: 141, startPoint y: 57, endPoint x: 154, endPoint y: 199, distance: 142.7
copy div "ean O'Donnell Remove Bookmark Compose Request Titles: Professor Degrees: Ph.D. …"
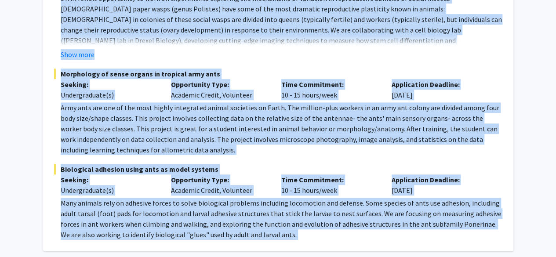
scroll to position [0, 0]
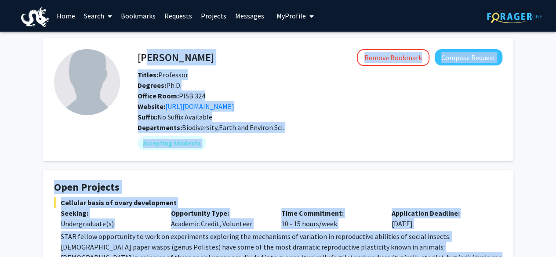
click at [166, 64] on h4 "[PERSON_NAME]" at bounding box center [176, 57] width 77 height 16
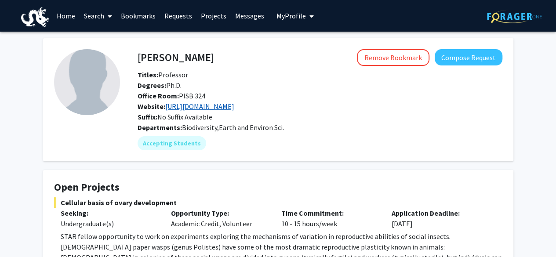
click at [190, 104] on link "https://www.ecitondude.net/" at bounding box center [199, 106] width 69 height 9
click at [458, 60] on button "Compose Request" at bounding box center [469, 57] width 68 height 16
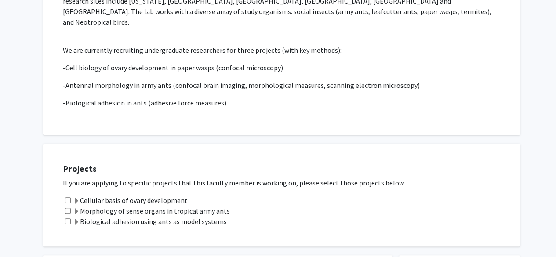
scroll to position [215, 0]
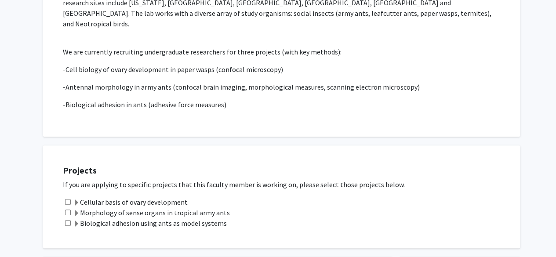
click at [73, 210] on span at bounding box center [76, 213] width 7 height 7
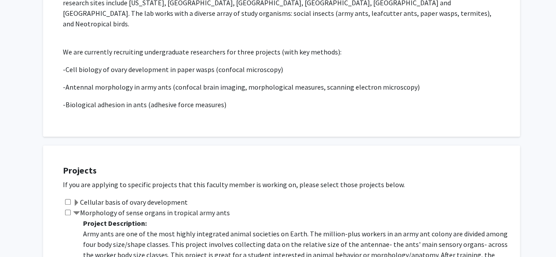
click at [68, 208] on div "Morphology of sense organs in tropical army ants Project Description: Army ants…" at bounding box center [287, 257] width 449 height 99
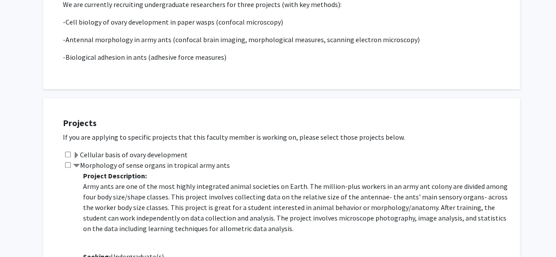
click at [69, 162] on input "checkbox" at bounding box center [68, 165] width 6 height 6
checkbox input "true"
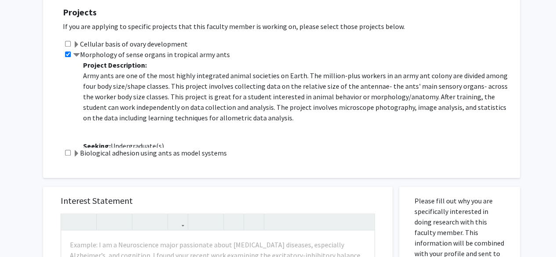
click at [69, 150] on input "checkbox" at bounding box center [68, 153] width 6 height 6
checkbox input "true"
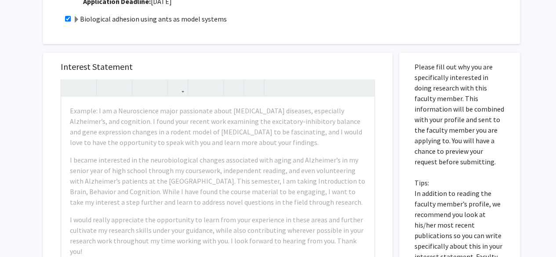
scroll to position [514, 0]
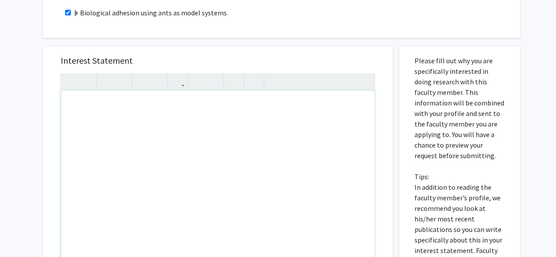
click at [85, 93] on div "Note to users with screen readers: Please press Alt+0 or Option+0 to deactivate…" at bounding box center [218, 192] width 314 height 202
paste div "Note to users with screen readers: Please press Alt+0 or Option+0 to deactivate…"
type textarea "<p>Dear Dr. O’Donnell,</p><br><p>I am very interested in your research on senso…"
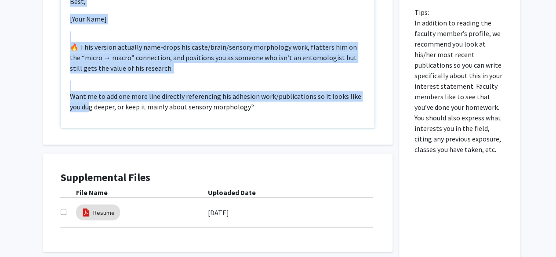
scroll to position [742, 0]
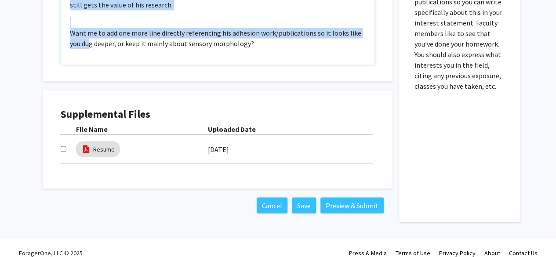
drag, startPoint x: 66, startPoint y: 119, endPoint x: 88, endPoint y: 278, distance: 160.3
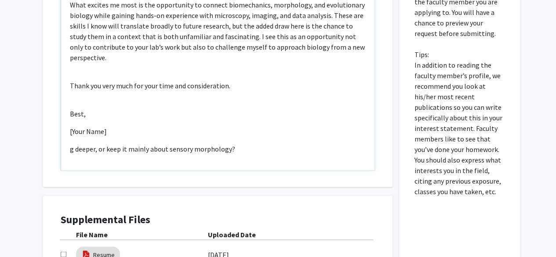
scroll to position [605, 0]
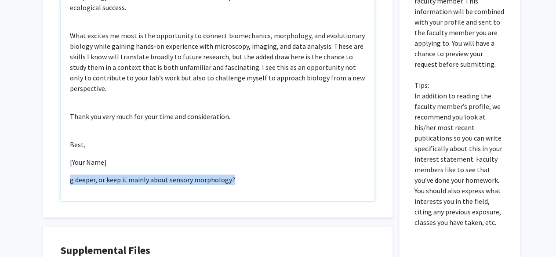
drag, startPoint x: 68, startPoint y: 168, endPoint x: 262, endPoint y: 170, distance: 194.0
click at [262, 170] on div "Dear Dr. O’Donnell, I am very interested in your research on sensory morphology…" at bounding box center [218, 100] width 314 height 202
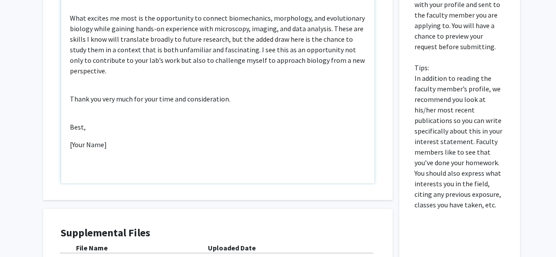
scroll to position [80, 0]
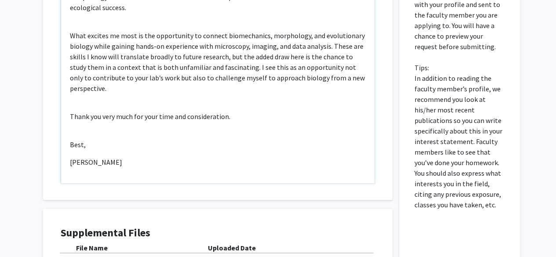
click at [177, 145] on div "Dear Dr. O’Donnell, I am very interested in your research on sensory morphology…" at bounding box center [218, 83] width 314 height 202
click at [167, 140] on div "Dear Dr. O’Donnell, I am very interested in your research on sensory morphology…" at bounding box center [218, 83] width 314 height 202
click at [130, 123] on div "Dear Dr. O’Donnell, I am very interested in your research on sensory morphology…" at bounding box center [218, 83] width 314 height 202
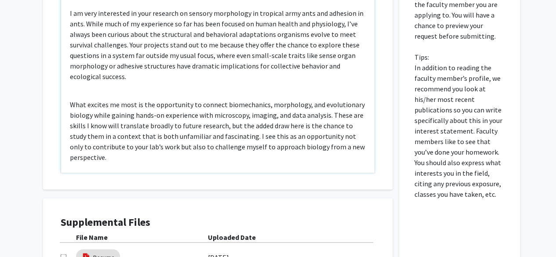
scroll to position [69, 0]
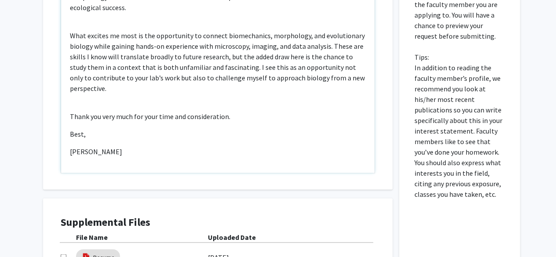
click at [88, 81] on p "What excites me most is the opportunity to connect biomechanics, morphology, an…" at bounding box center [218, 61] width 296 height 63
click at [87, 91] on div "Dear Dr. O’Donnell, I am very interested in your research on sensory morphology…" at bounding box center [218, 72] width 314 height 202
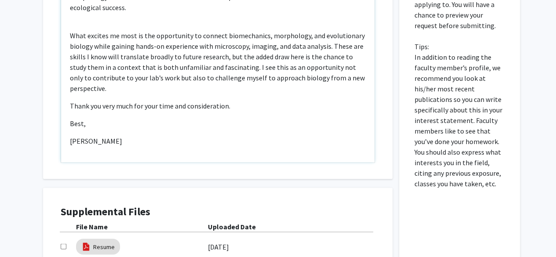
scroll to position [0, 0]
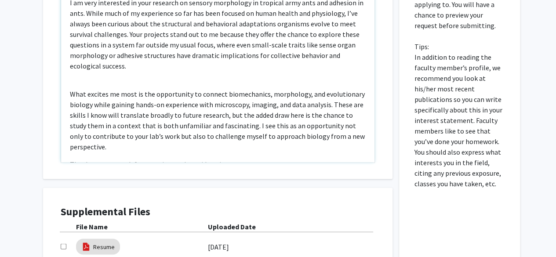
click at [80, 66] on div "Dear Dr. O’Donnell, I am very interested in your research on sensory morphology…" at bounding box center [218, 61] width 314 height 202
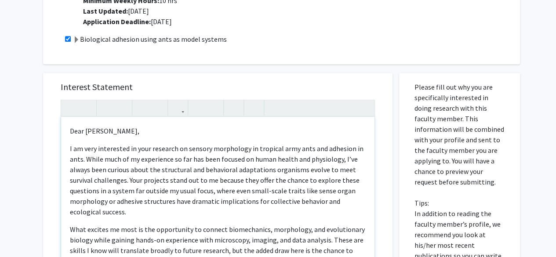
scroll to position [489, 0]
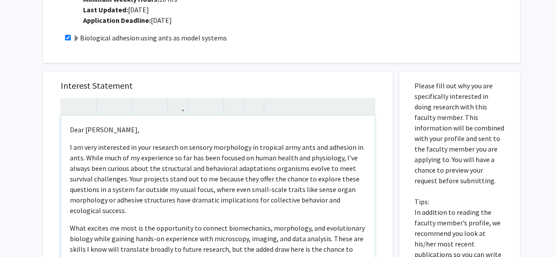
click at [153, 223] on p "What excites me most is the opportunity to connect biomechanics, morphology, an…" at bounding box center [218, 254] width 296 height 63
click at [144, 205] on div "Dear Dr. O’Donnell, I am very interested in your research on sensory morphology…" at bounding box center [218, 217] width 314 height 202
click at [143, 195] on p "I am very interested in your research on sensory morphology in tropical army an…" at bounding box center [218, 179] width 296 height 74
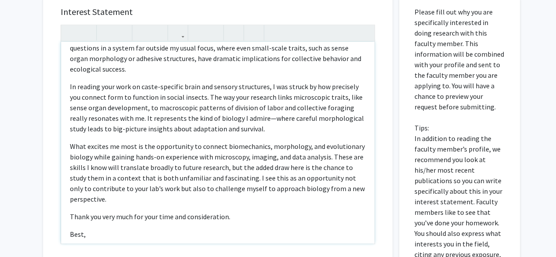
scroll to position [69, 0]
click at [297, 81] on p "In reading your work on caste-specific brain and sensory structures, I was stru…" at bounding box center [218, 107] width 296 height 53
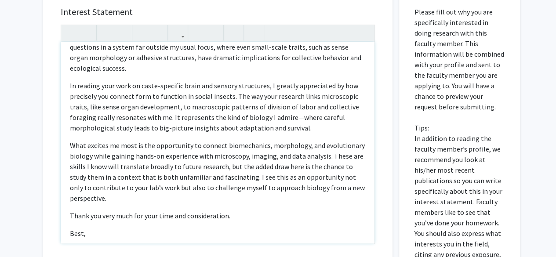
click at [332, 81] on p "In reading your work on caste-specific brain and sensory structures, I greatly …" at bounding box center [218, 107] width 296 height 53
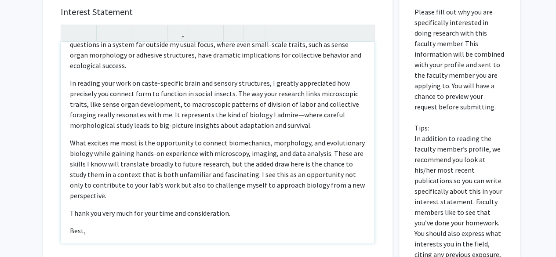
scroll to position [71, 0]
click at [120, 104] on p "In reading your work on caste-specific brain and sensory structures, I greatly …" at bounding box center [218, 104] width 296 height 53
click at [132, 114] on p "In reading your work on caste-specific brain and sensory structures, I greatly …" at bounding box center [218, 104] width 296 height 53
click at [120, 105] on p "In reading your work on caste-specific brain and sensory structures, I greatly …" at bounding box center [218, 104] width 296 height 53
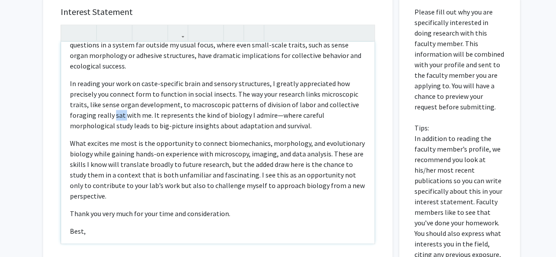
click at [120, 105] on p "In reading your work on caste-specific brain and sensory structures, I greatly …" at bounding box center [218, 104] width 296 height 53
click at [153, 102] on p "In reading your work on caste-specific brain and sensory structures, I greatly …" at bounding box center [218, 104] width 296 height 53
click at [190, 120] on p "In reading your work on caste-specific brain and sensory structures, I greatly …" at bounding box center [218, 104] width 296 height 53
click at [280, 102] on p "In reading your work on caste-specific brain and sensory structures, I greatly …" at bounding box center [218, 104] width 296 height 53
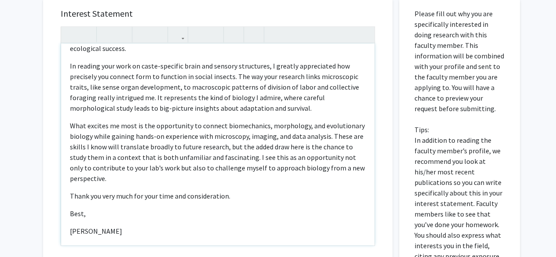
scroll to position [97, 0]
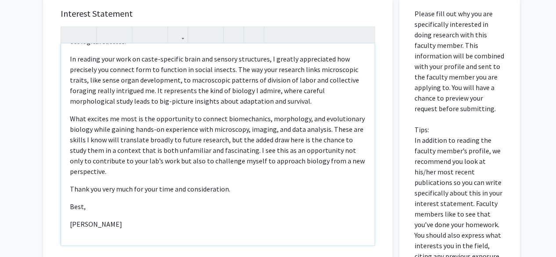
click at [193, 150] on p "What excites me most is the opportunity to connect biomechanics, morphology, an…" at bounding box center [218, 144] width 296 height 63
type textarea "<p>Dear Dr. O’Donnell,</p><p>I am very interested in your research on sensory m…"
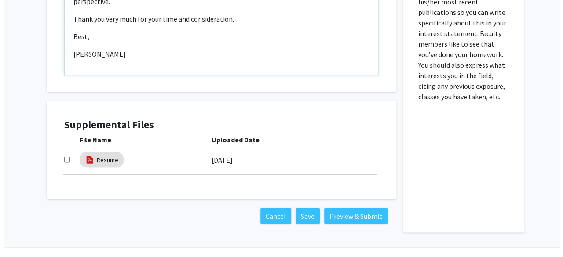
scroll to position [742, 0]
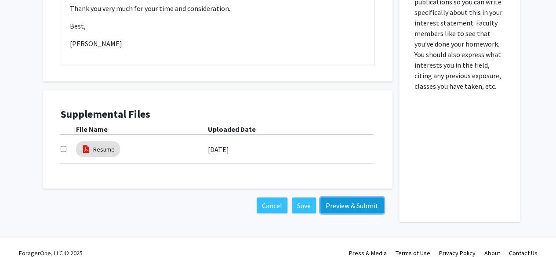
click at [355, 198] on button "Preview & Submit" at bounding box center [352, 206] width 63 height 16
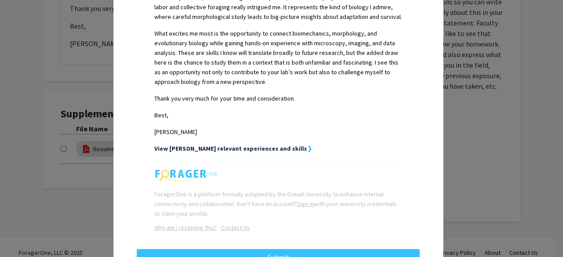
scroll to position [396, 0]
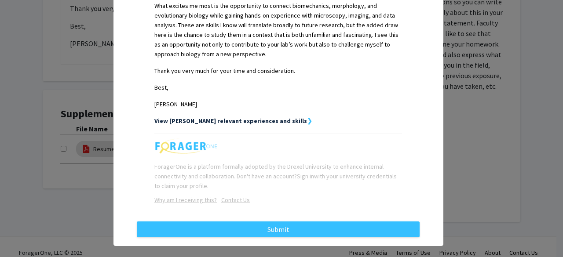
click at [259, 117] on strong "View Bryan's relevant experiences and skills" at bounding box center [230, 121] width 153 height 8
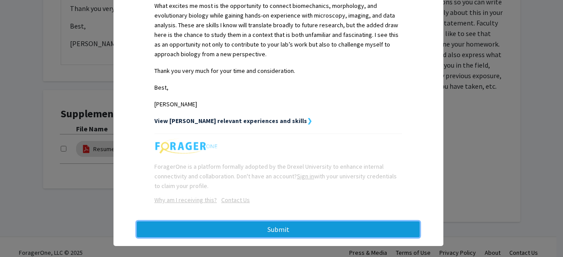
click at [260, 222] on button "Submit" at bounding box center [278, 230] width 283 height 16
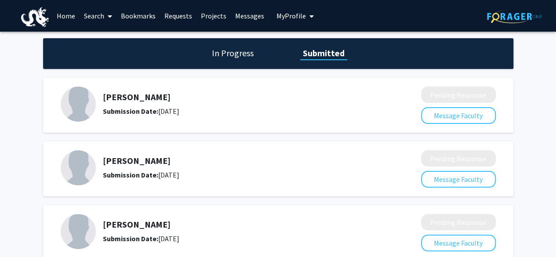
click at [295, 12] on span "My Profile" at bounding box center [291, 15] width 29 height 9
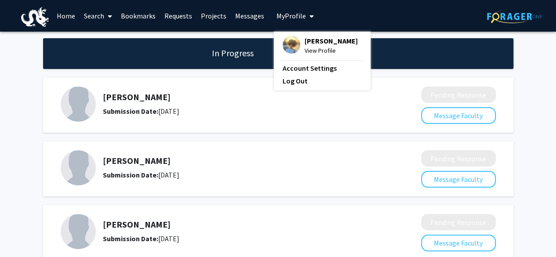
click at [283, 49] on img at bounding box center [292, 45] width 18 height 18
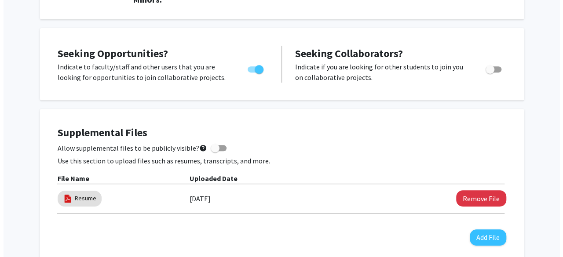
scroll to position [179, 0]
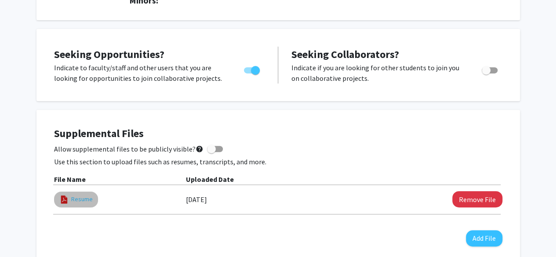
click at [78, 199] on link "Resume" at bounding box center [82, 199] width 22 height 9
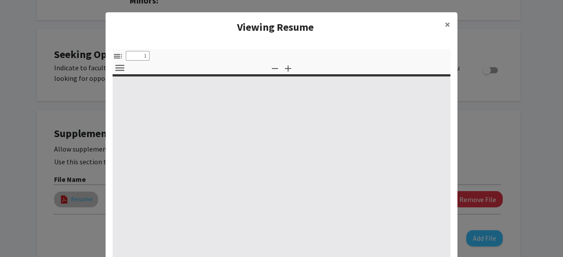
select select "custom"
type input "0"
select select "custom"
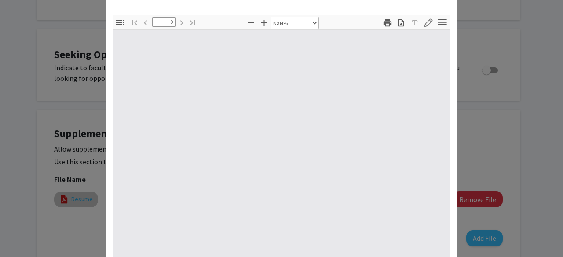
scroll to position [41, 0]
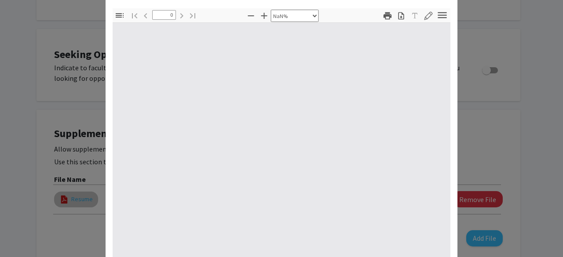
type input "1"
select select "auto"
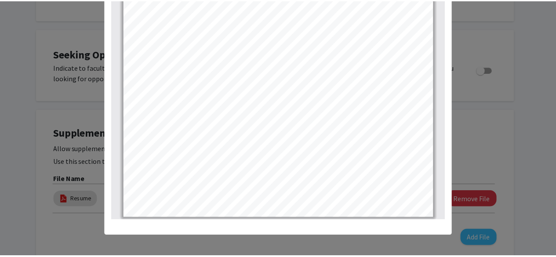
scroll to position [165, 0]
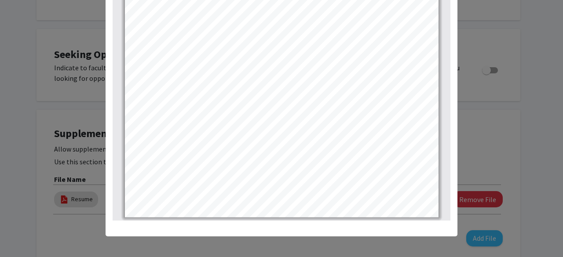
click at [87, 133] on modal-container "Viewing Resume × Thumbnails Document Outline Attachments Layers Current Outline…" at bounding box center [281, 128] width 563 height 257
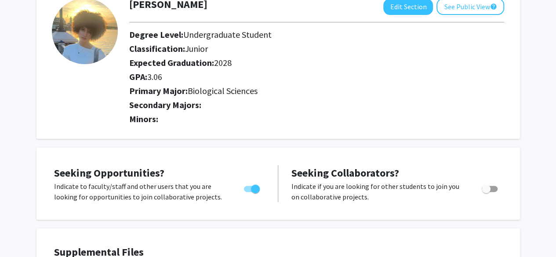
scroll to position [0, 0]
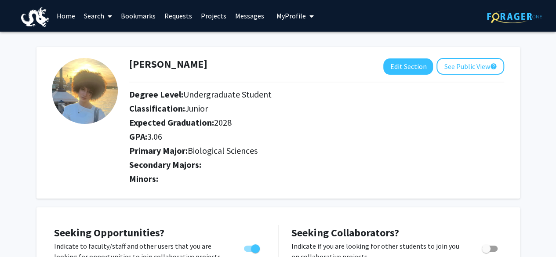
click at [187, 13] on link "Requests" at bounding box center [178, 15] width 37 height 31
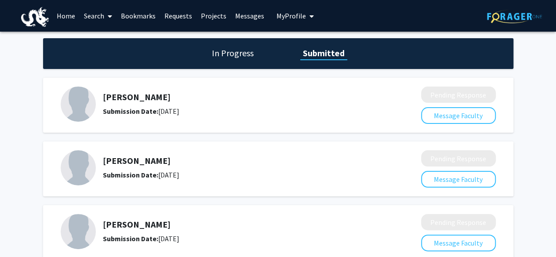
click at [151, 17] on link "Bookmarks" at bounding box center [139, 15] width 44 height 31
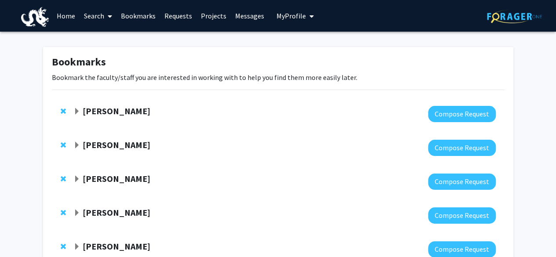
scroll to position [64, 0]
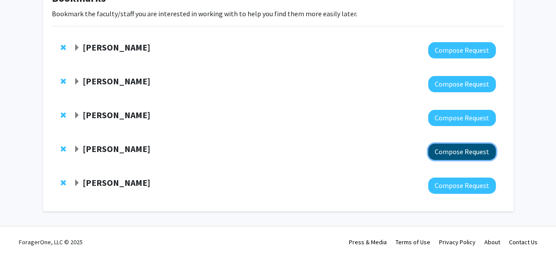
click at [465, 148] on button "Compose Request" at bounding box center [462, 152] width 68 height 16
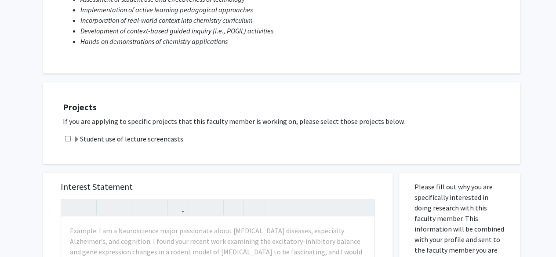
scroll to position [146, 0]
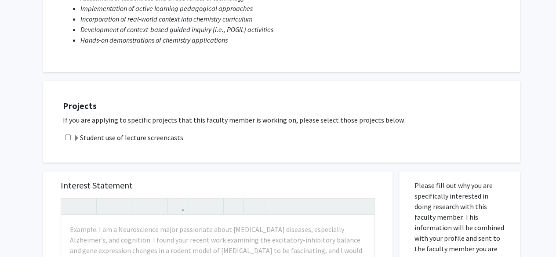
click at [132, 135] on label "Student use of lecture screencasts" at bounding box center [128, 137] width 110 height 11
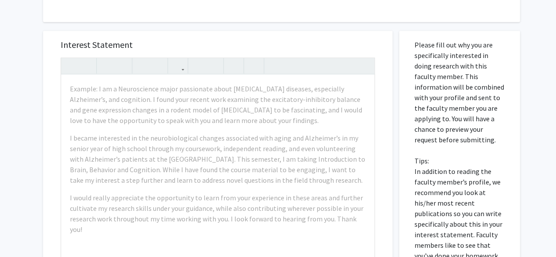
scroll to position [318, 0]
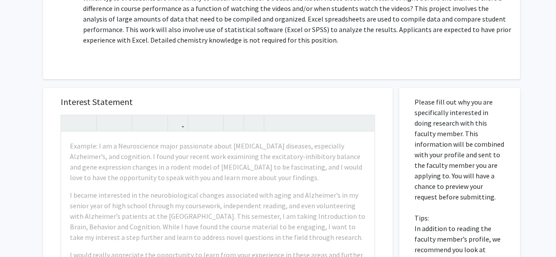
drag, startPoint x: 62, startPoint y: 31, endPoint x: 337, endPoint y: 54, distance: 275.4
click at [337, 54] on div "All Requests Request for Daniel King Request for Daniel King Departments: Chemi…" at bounding box center [279, 106] width 484 height 771
copy div "Request for Daniel King Departments: Chemistry Research Keywords: Assessment of…"
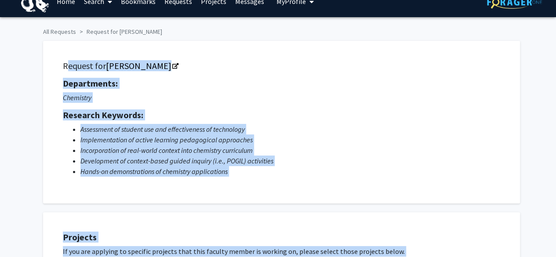
scroll to position [0, 0]
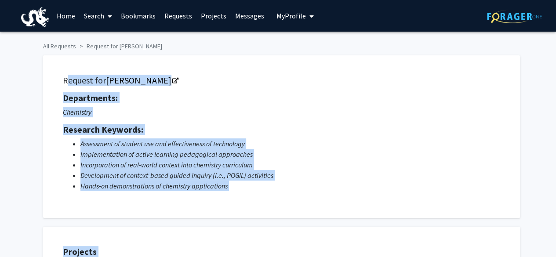
click at [115, 112] on p "Chemistry" at bounding box center [282, 112] width 438 height 11
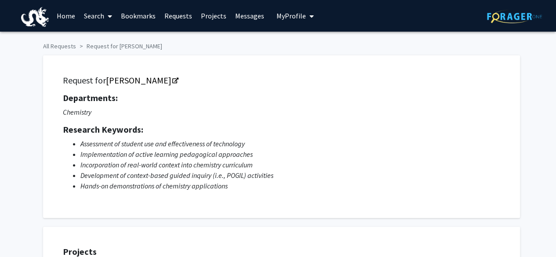
scroll to position [18, 0]
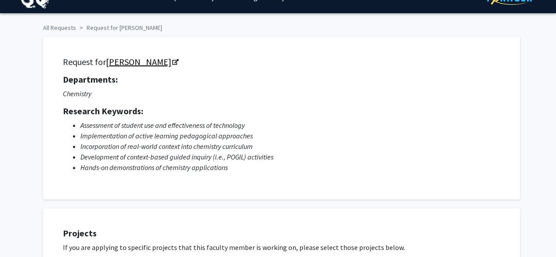
click at [148, 62] on link "Daniel King" at bounding box center [142, 61] width 72 height 11
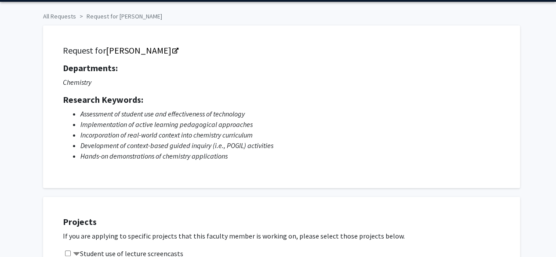
scroll to position [0, 0]
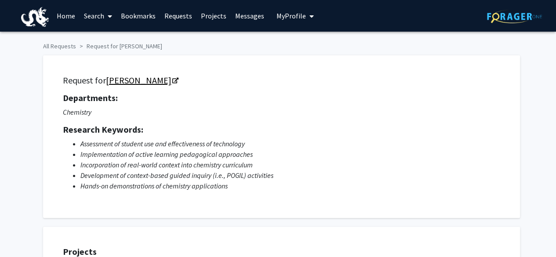
click at [128, 83] on link "Daniel King" at bounding box center [142, 80] width 72 height 11
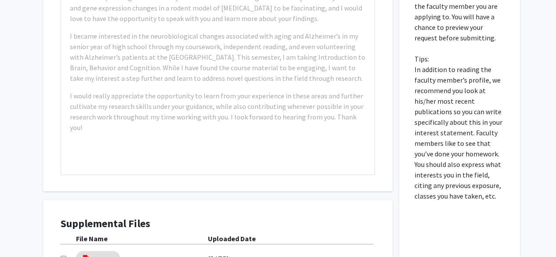
scroll to position [476, 0]
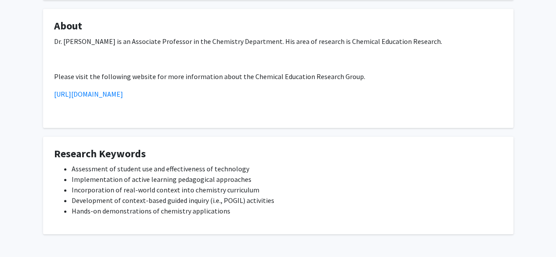
scroll to position [313, 0]
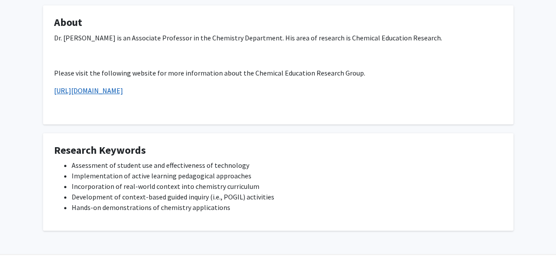
click at [123, 91] on link "https://danielking67.wixsite.com/chemedgroup" at bounding box center [88, 90] width 69 height 9
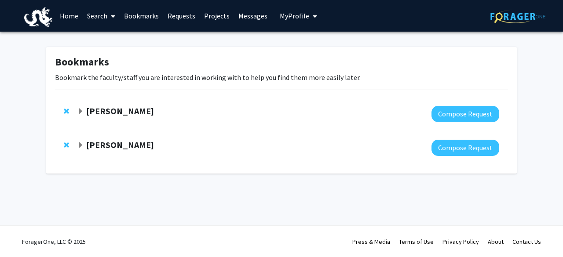
click at [152, 18] on link "Bookmarks" at bounding box center [142, 15] width 44 height 31
